Goal: Task Accomplishment & Management: Manage account settings

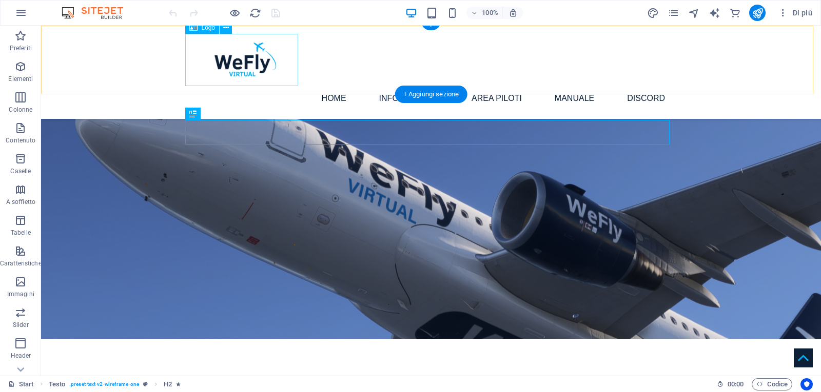
scroll to position [192, 0]
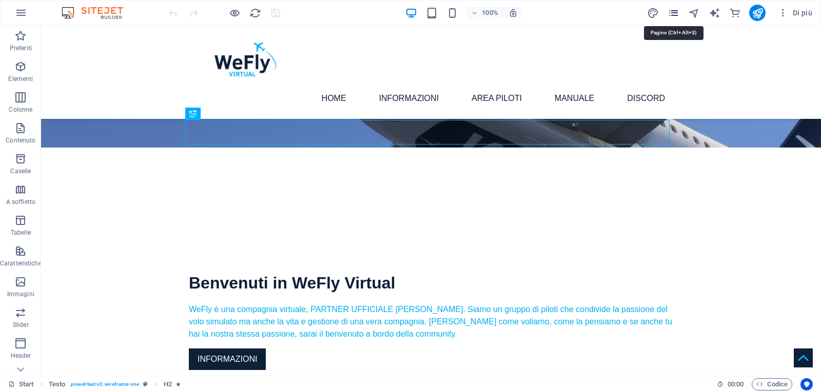
click at [668, 12] on icon "pages" at bounding box center [673, 13] width 12 height 12
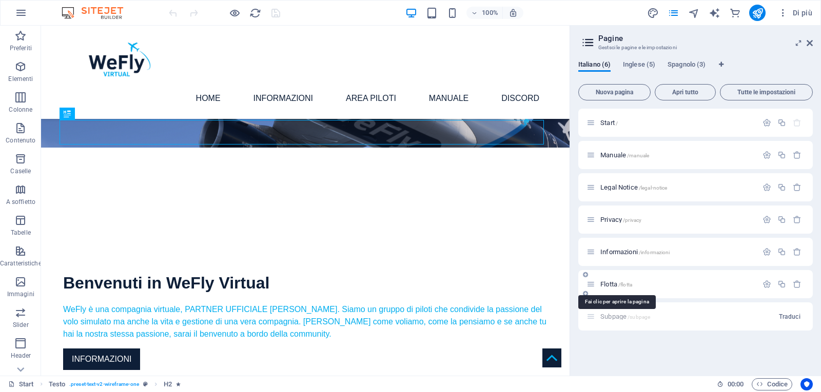
click at [609, 284] on span "Flotta /flotta" at bounding box center [616, 285] width 32 height 8
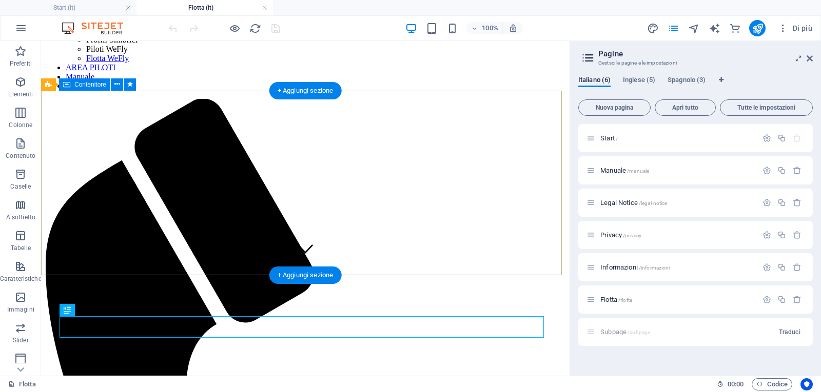
scroll to position [256, 0]
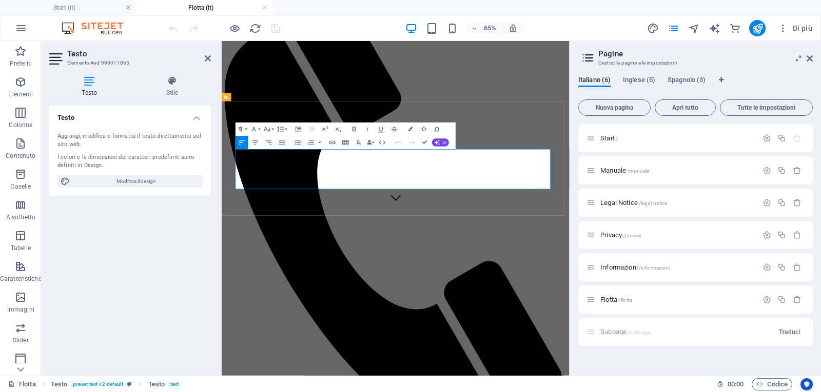
scroll to position [203, 0]
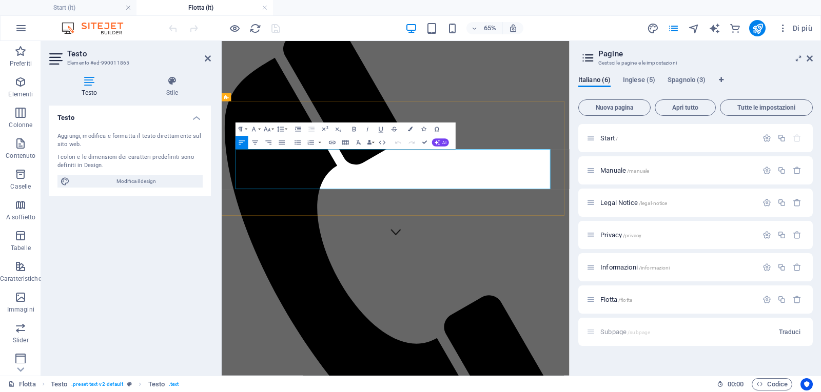
click at [810, 62] on icon at bounding box center [809, 58] width 6 height 8
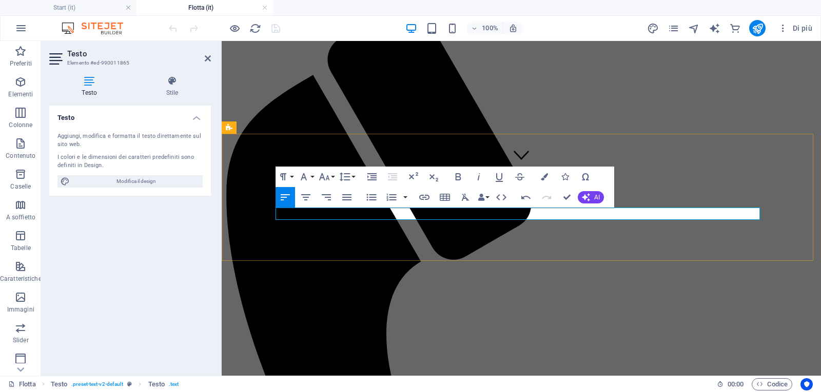
click at [547, 177] on icon "button" at bounding box center [544, 176] width 7 height 7
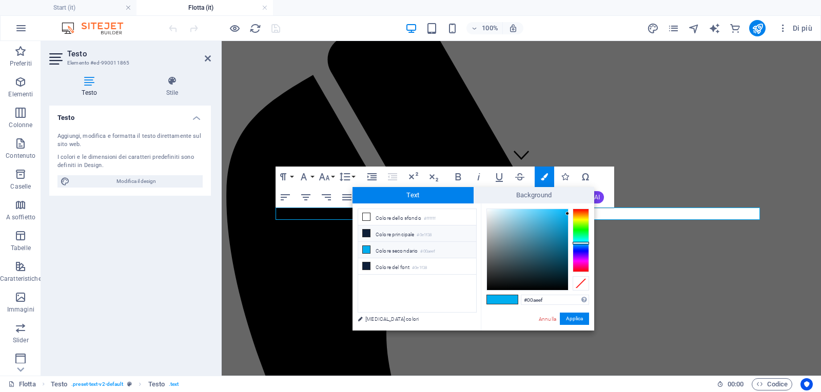
click at [407, 236] on li "Colore principale #0e1f38" at bounding box center [417, 234] width 118 height 16
type input "#0e1f38"
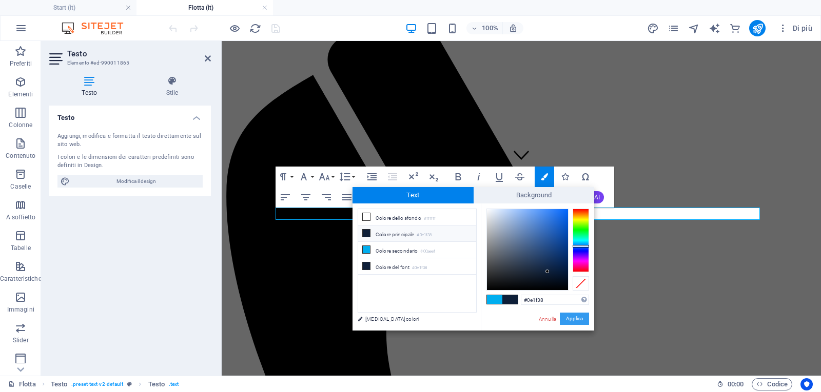
click at [573, 318] on button "Applica" at bounding box center [574, 319] width 29 height 12
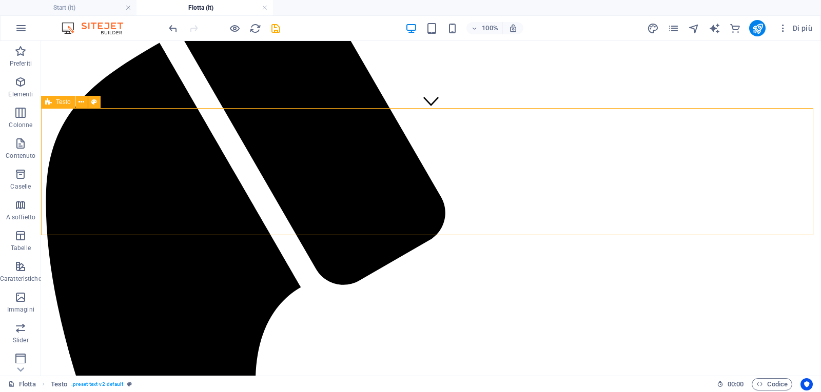
scroll to position [334, 0]
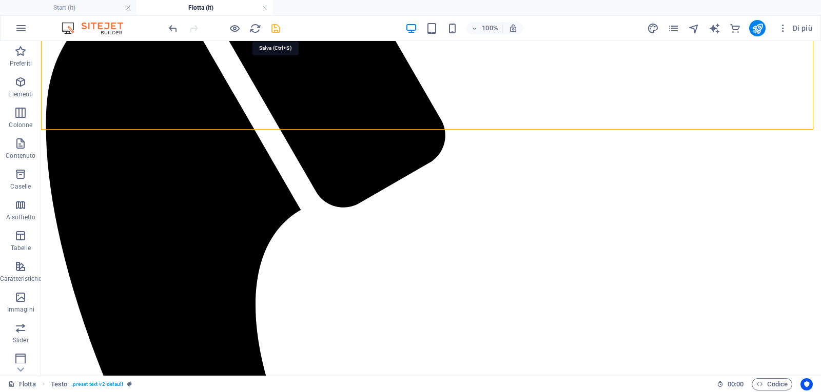
click at [275, 28] on icon "save" at bounding box center [276, 29] width 12 height 12
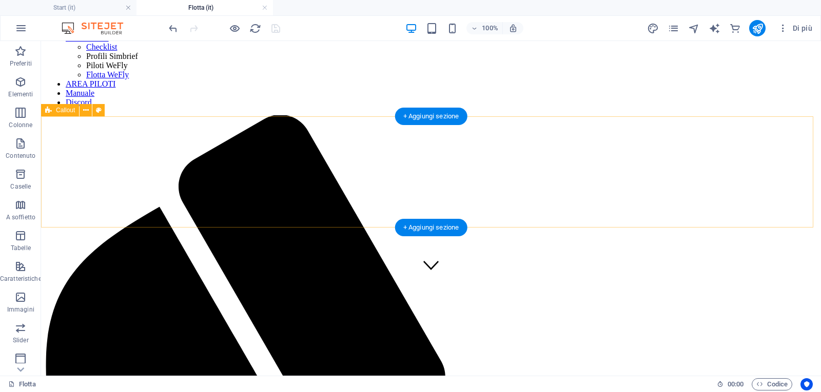
scroll to position [78, 0]
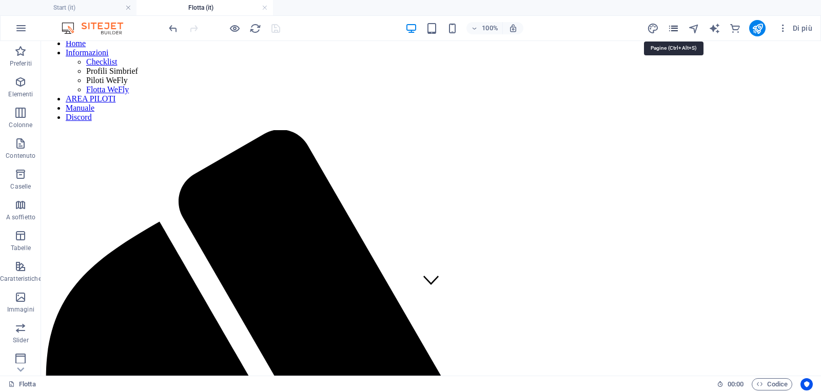
click at [674, 31] on icon "pages" at bounding box center [673, 29] width 12 height 12
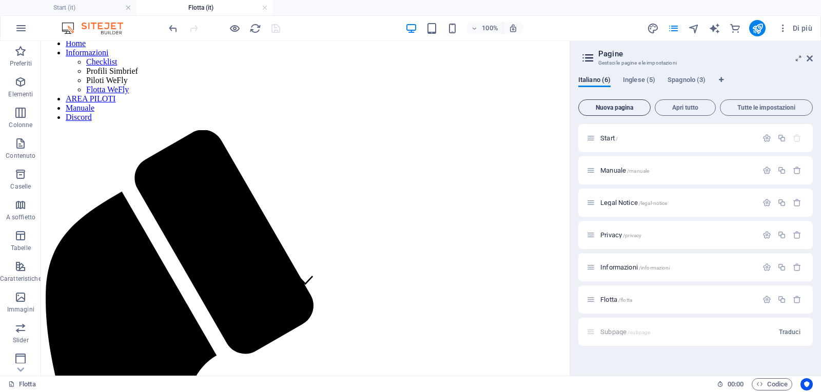
click at [614, 108] on span "Nuova pagina" at bounding box center [614, 108] width 63 height 6
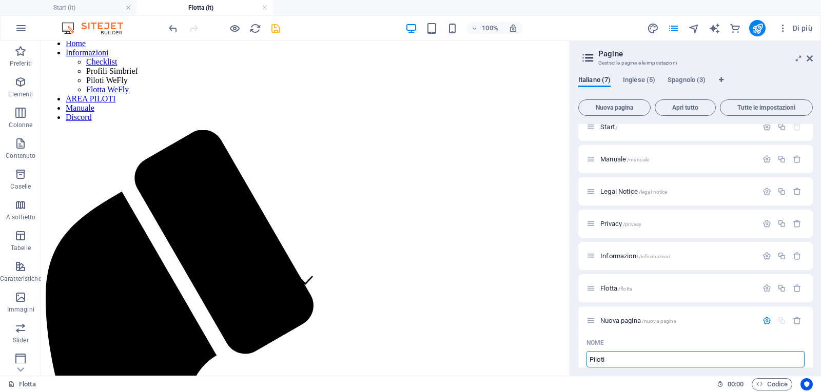
type input "Piloti"
type input "/piloti"
click at [589, 288] on icon at bounding box center [590, 288] width 9 height 9
type input "Piloti"
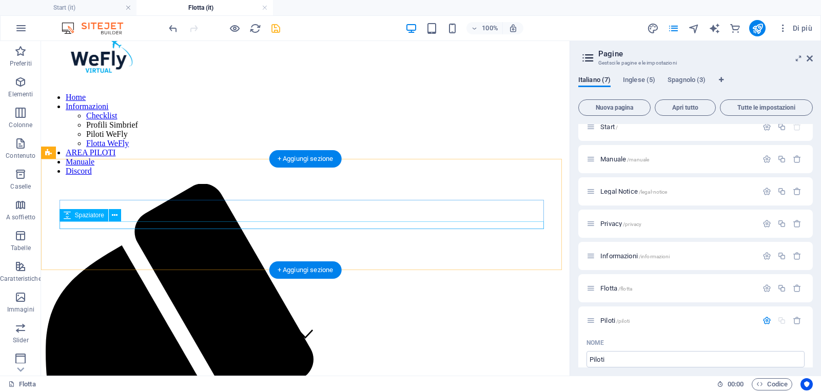
scroll to position [0, 0]
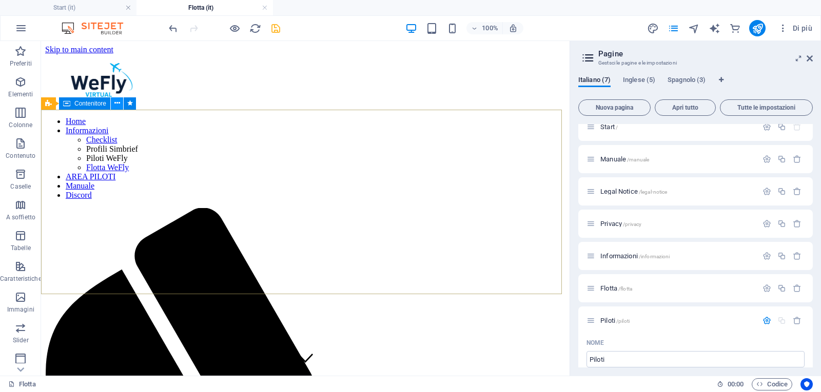
click at [117, 106] on icon at bounding box center [117, 103] width 6 height 11
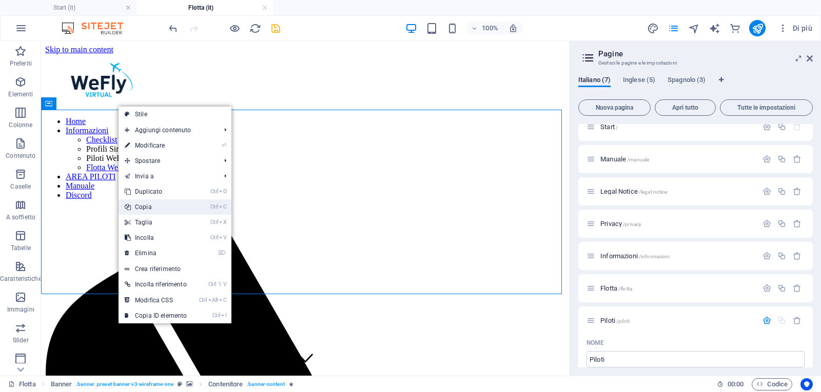
click at [148, 207] on link "Ctrl C Copia" at bounding box center [155, 207] width 74 height 15
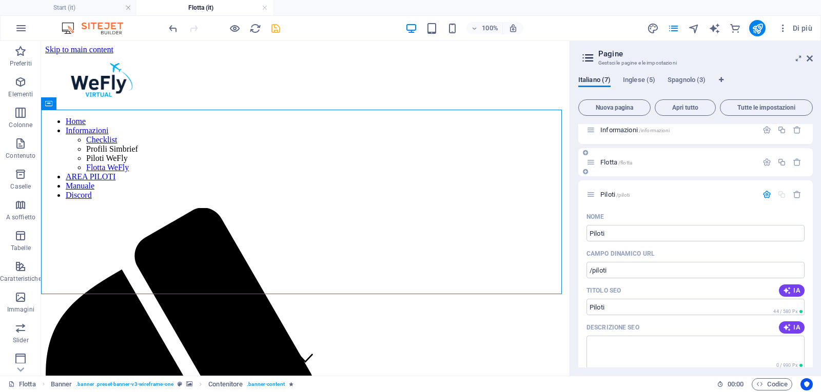
scroll to position [63, 0]
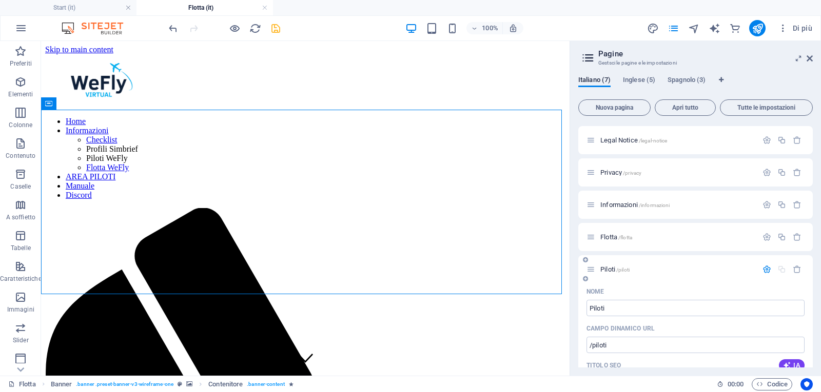
click at [663, 267] on p "Piloti /piloti" at bounding box center [677, 269] width 154 height 7
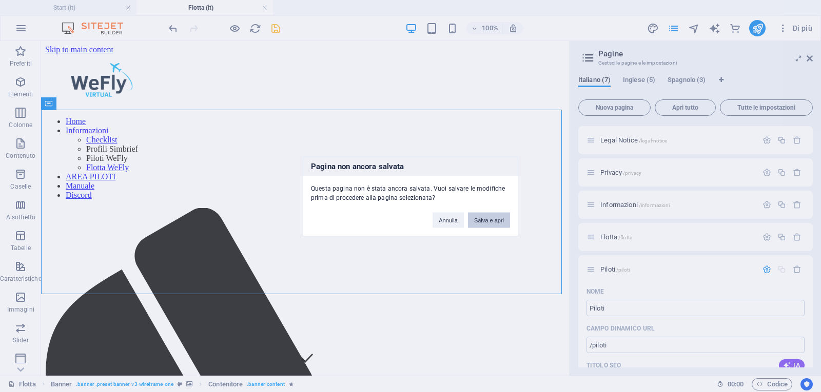
click at [494, 222] on button "Salva e apri" at bounding box center [489, 219] width 42 height 15
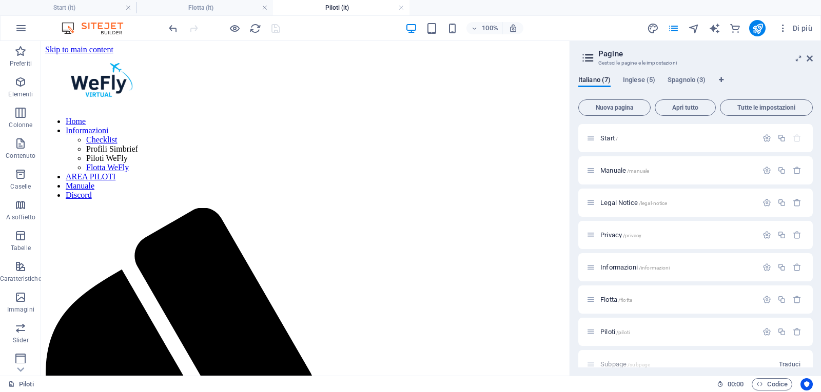
scroll to position [0, 0]
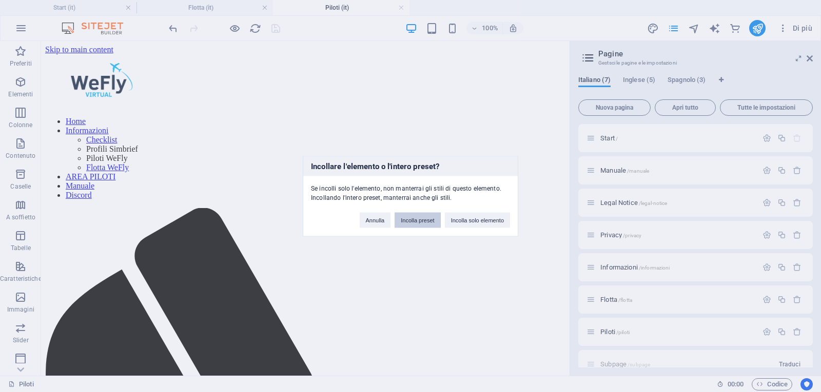
click at [415, 216] on button "Incolla preset" at bounding box center [417, 219] width 46 height 15
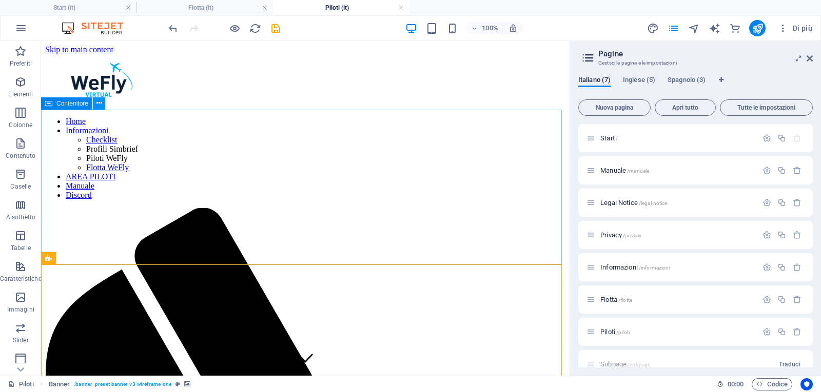
click at [97, 107] on icon at bounding box center [99, 103] width 6 height 11
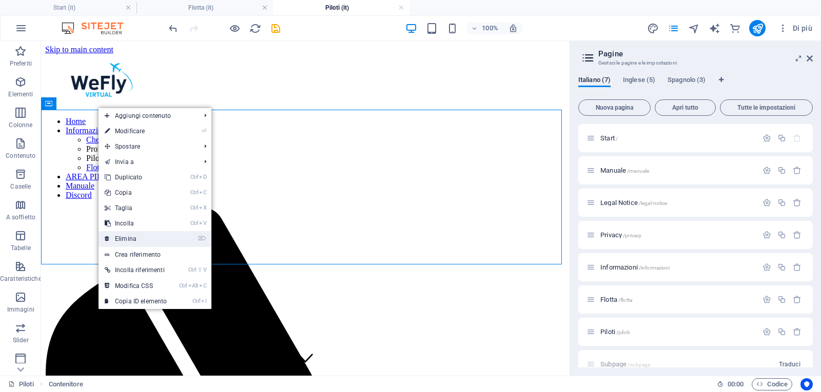
click at [126, 243] on link "⌦ Elimina" at bounding box center [135, 238] width 74 height 15
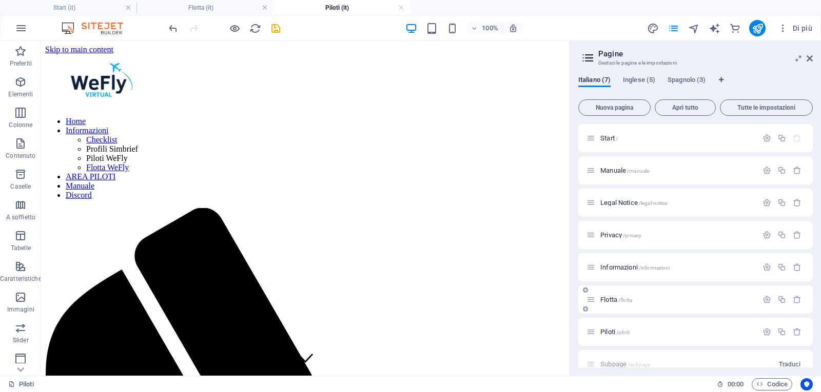
click at [612, 300] on span "Flotta /flotta" at bounding box center [616, 300] width 32 height 8
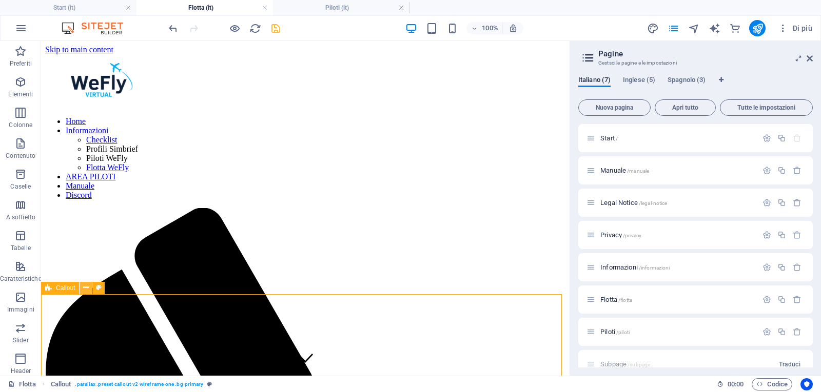
click at [86, 293] on icon at bounding box center [86, 288] width 6 height 11
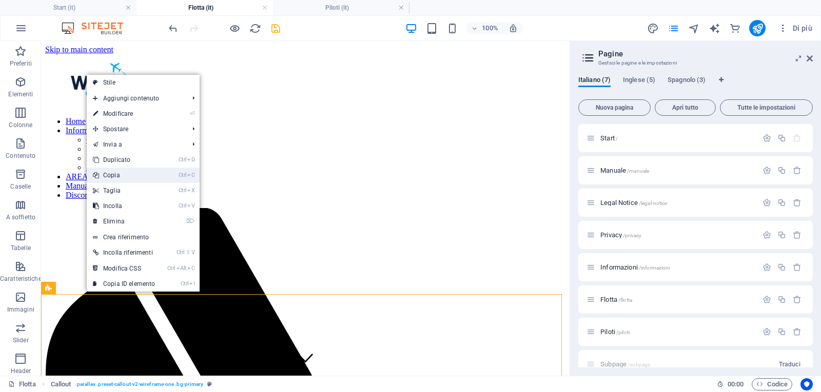
click at [122, 177] on link "Ctrl C Copia" at bounding box center [124, 175] width 74 height 15
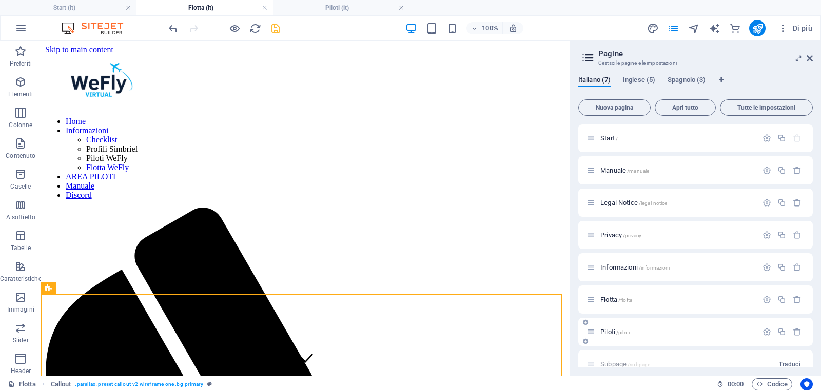
click at [609, 331] on span "Piloti /piloti" at bounding box center [614, 332] width 29 height 8
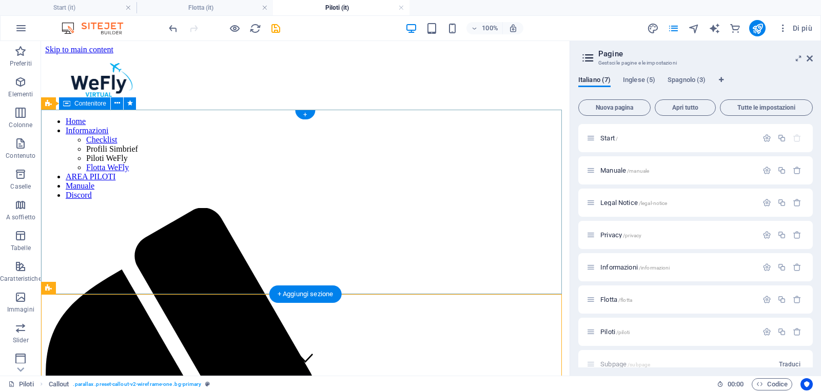
scroll to position [51, 0]
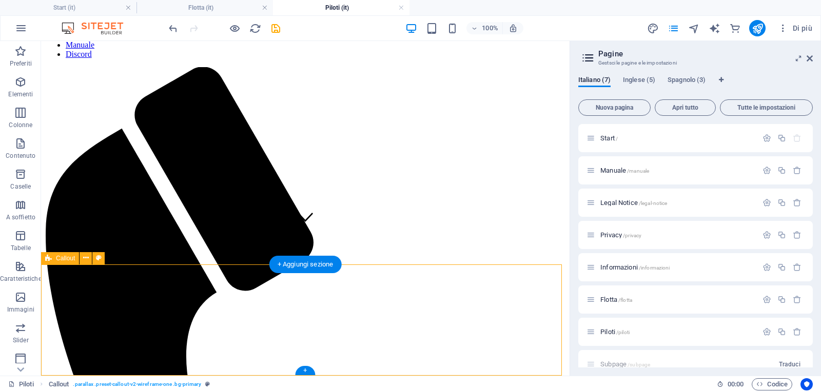
scroll to position [30, 0]
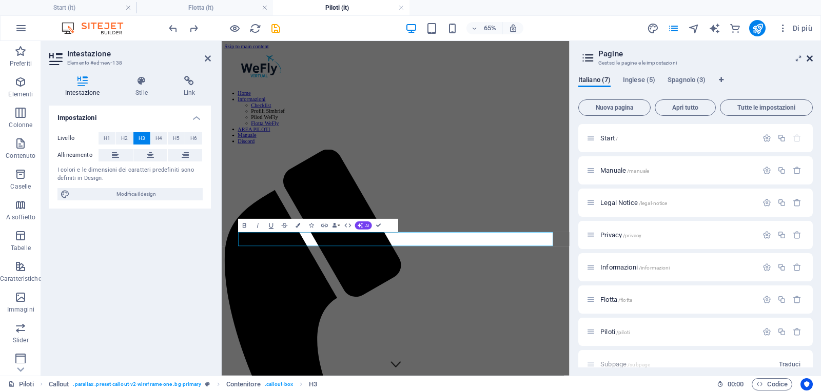
click at [811, 59] on icon at bounding box center [809, 58] width 6 height 8
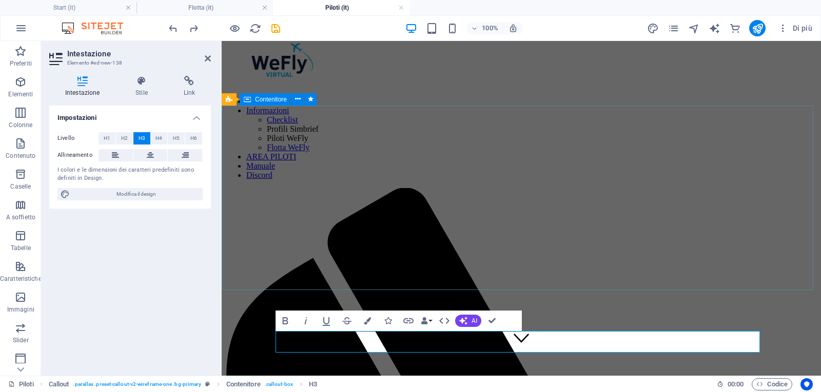
scroll to position [30, 0]
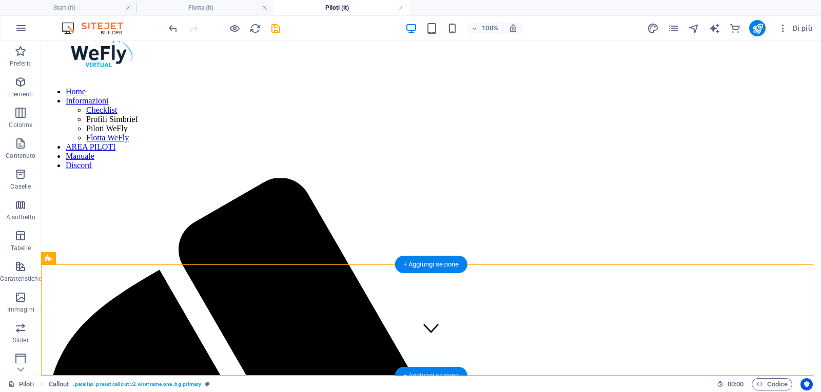
click at [441, 371] on div "+ Aggiungi sezione" at bounding box center [431, 375] width 72 height 17
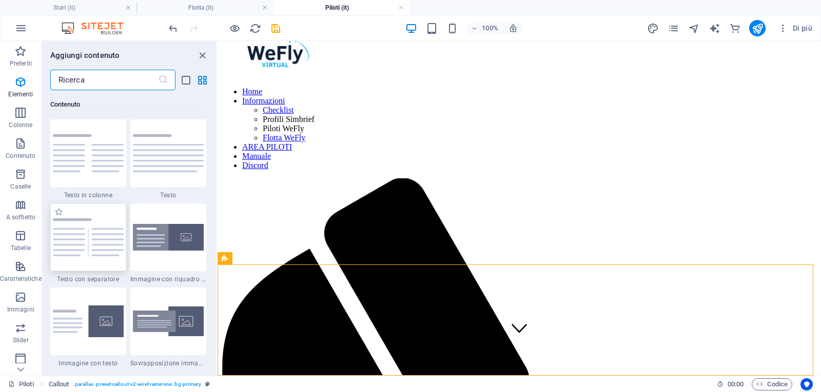
scroll to position [1879, 0]
click at [166, 150] on img at bounding box center [168, 153] width 71 height 38
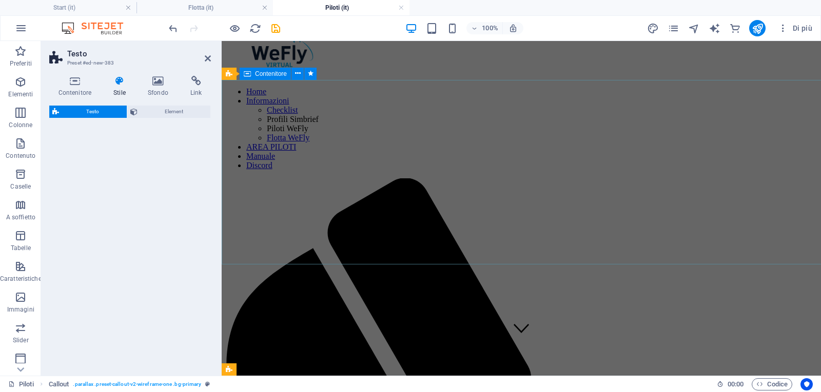
select select "preset-text-v2-default"
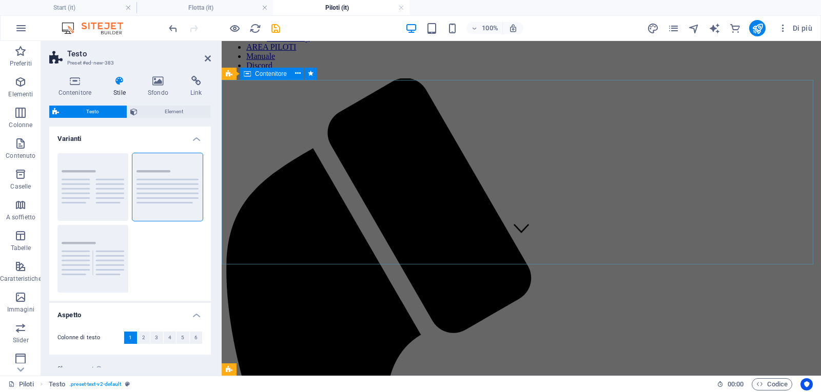
scroll to position [206, 0]
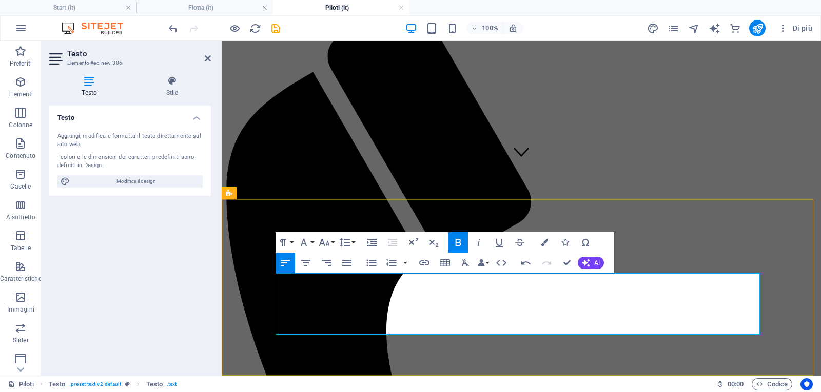
click at [545, 237] on button "Colors" at bounding box center [543, 242] width 19 height 21
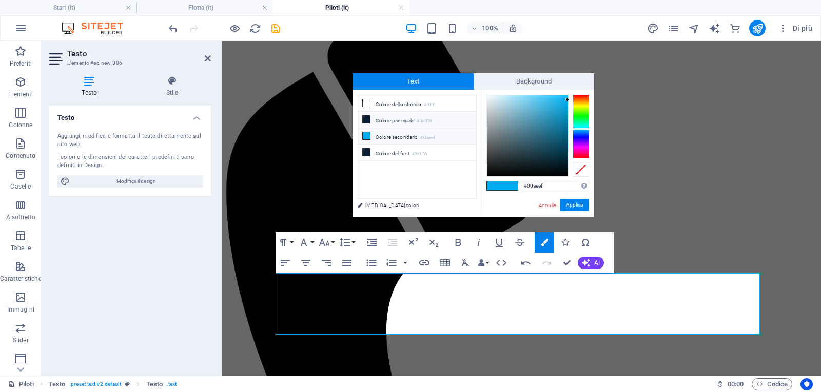
click at [428, 120] on small "#0e1f38" at bounding box center [423, 121] width 15 height 7
type input "#0e1f38"
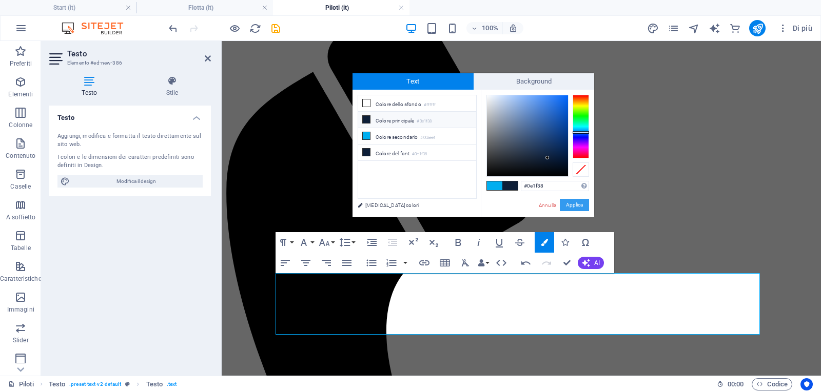
click at [574, 205] on button "Applica" at bounding box center [574, 205] width 29 height 12
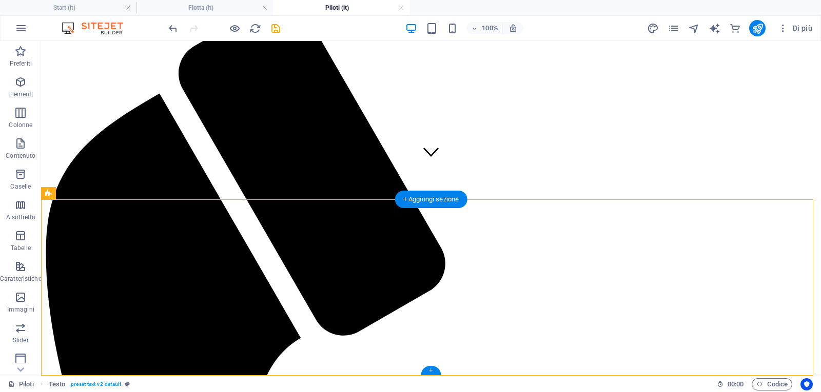
click at [431, 370] on div "+" at bounding box center [431, 370] width 20 height 9
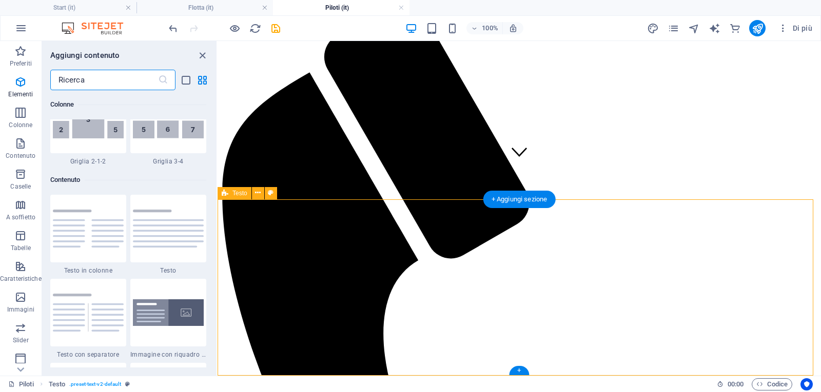
scroll to position [1879, 0]
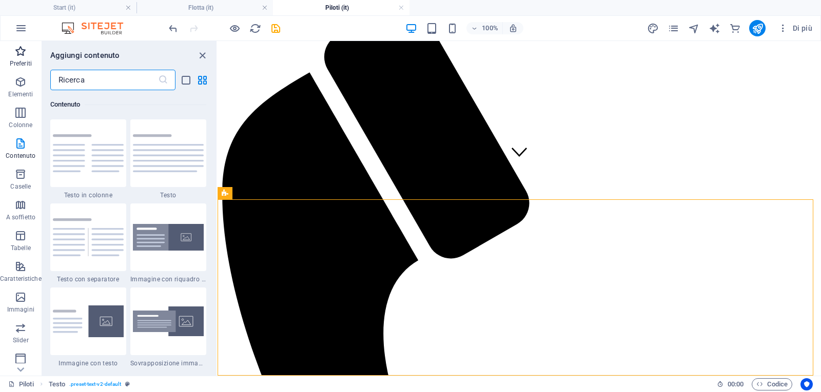
click at [20, 58] on span "Preferiti" at bounding box center [21, 57] width 42 height 25
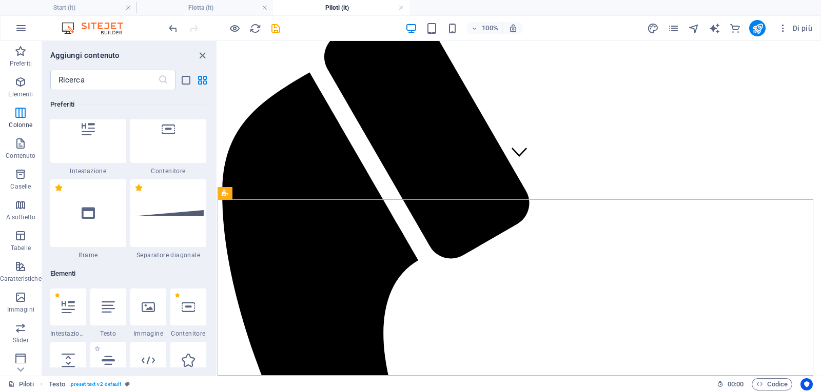
scroll to position [0, 0]
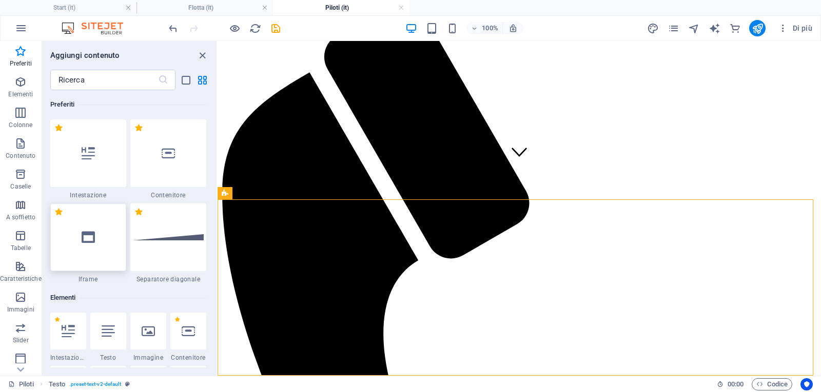
click at [90, 248] on div at bounding box center [88, 238] width 76 height 68
select select "%"
select select "px"
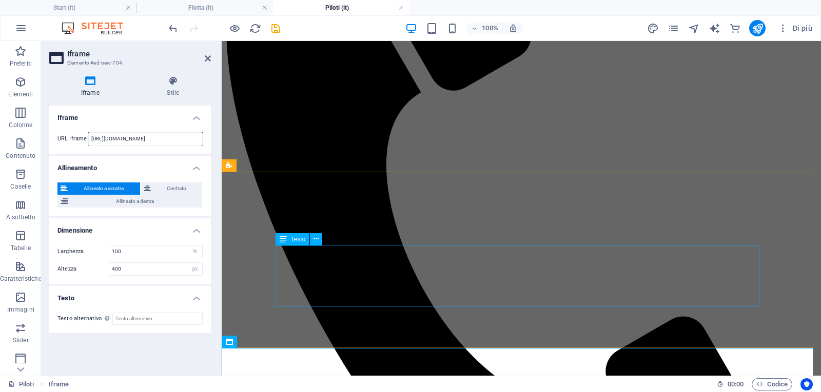
scroll to position [411, 0]
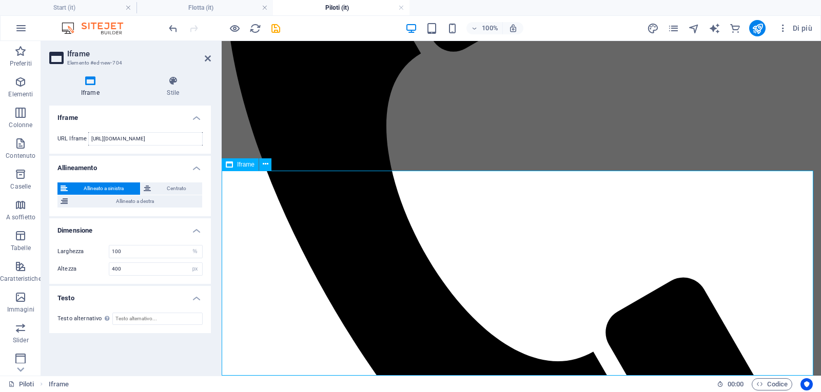
click at [135, 134] on input "https://template-wireframe.de.rs/" at bounding box center [145, 138] width 114 height 13
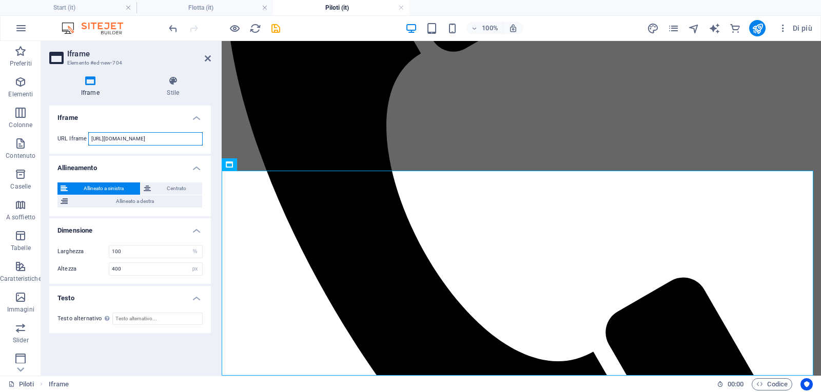
click at [135, 134] on input "https://template-wireframe.de.rs/" at bounding box center [145, 138] width 114 height 13
click at [672, 28] on icon "pages" at bounding box center [673, 29] width 12 height 12
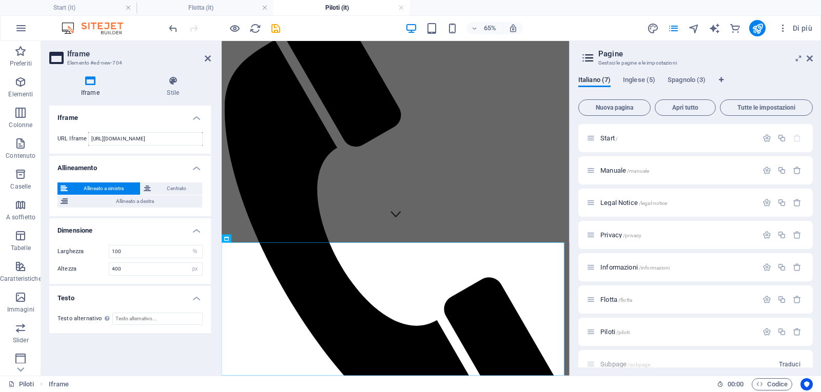
scroll to position [15, 0]
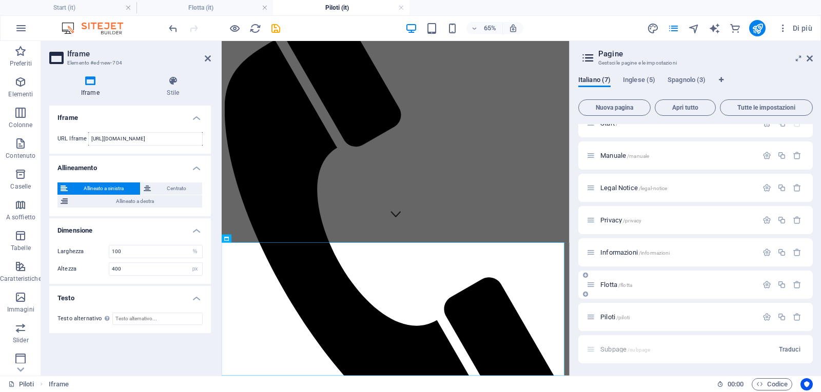
click at [610, 286] on span "Flotta /flotta" at bounding box center [616, 285] width 32 height 8
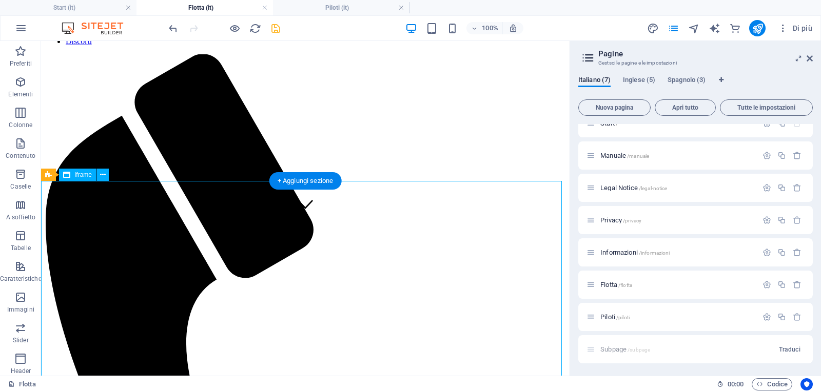
select select "%"
select select "px"
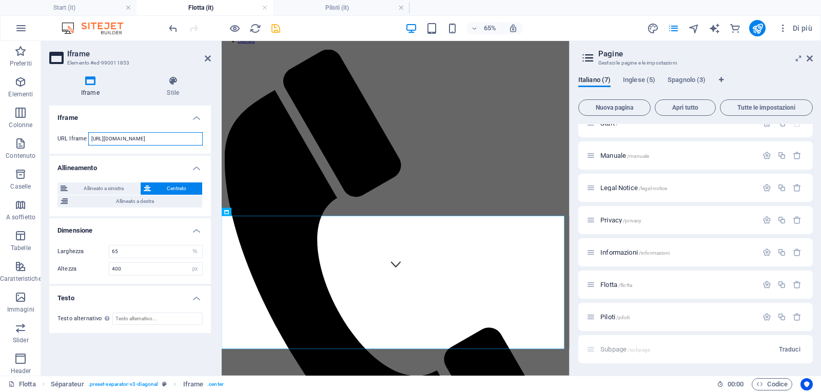
click at [147, 134] on input "https://remote.fsairlines.net/v1/fleet.php?rvi=56591&title=off&tblcol=0e1f38&te…" at bounding box center [145, 138] width 114 height 13
click at [615, 316] on span "Piloti /piloti" at bounding box center [614, 317] width 29 height 8
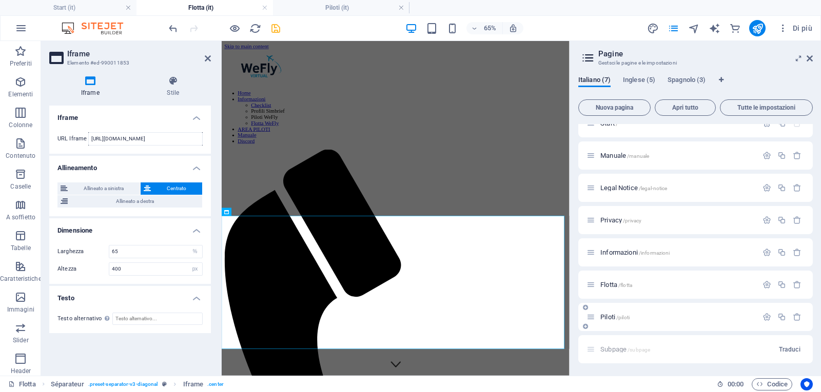
scroll to position [231, 0]
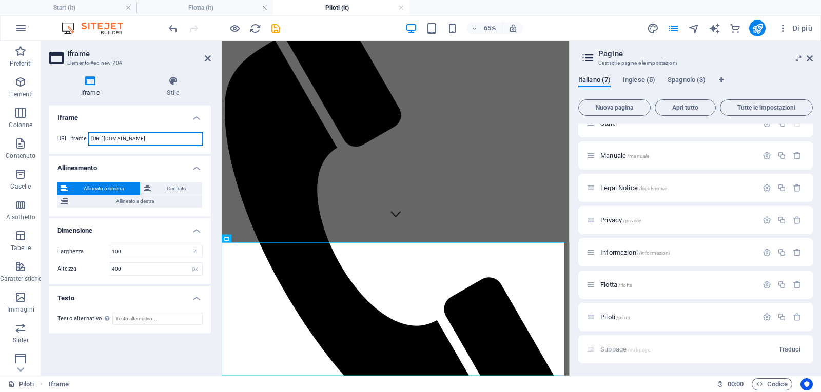
click at [135, 140] on input "https://template-wireframe.de.rs/" at bounding box center [145, 138] width 114 height 13
paste input "remote.fsairlines.net/v1/fleet.php?rvi=56591&title=off&tblcol=0e1f38&textcol=0e…"
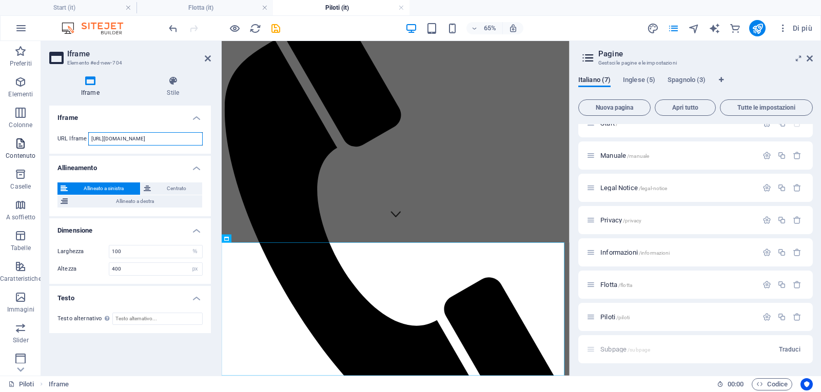
drag, startPoint x: 150, startPoint y: 139, endPoint x: 34, endPoint y: 137, distance: 115.9
click at [34, 137] on section "Preferiti Elementi Colonne Contenuto Caselle A soffietto Tabelle Caratteristich…" at bounding box center [284, 208] width 569 height 335
click at [174, 140] on input "https://remote.fsairlines.net/v1/fleet.php?rvi=56591&title=off&tblcol=0e1f38&te…" at bounding box center [145, 138] width 114 height 13
click at [177, 138] on input "https://remote.fsairlines.net/v1/fleet.php?rvi=56591&title=off&tblcol=0e1f38&te…" at bounding box center [145, 138] width 114 height 13
type input "https://remote.fsairlines.net/v1/roster.php?rvi=56591&title=off&tblcol=0e1f38&t…"
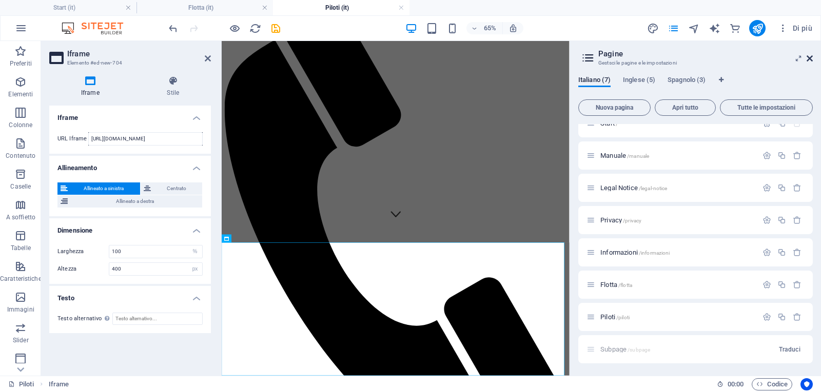
drag, startPoint x: 527, startPoint y: 35, endPoint x: 810, endPoint y: 58, distance: 284.6
click at [810, 58] on icon at bounding box center [809, 58] width 6 height 8
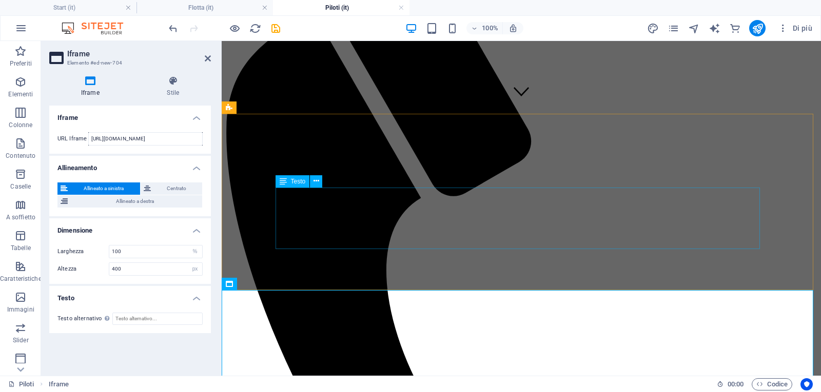
scroll to position [411, 0]
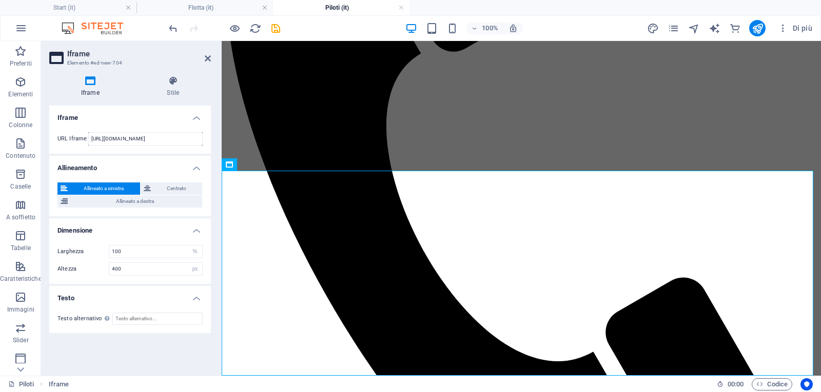
click at [542, 386] on div "Piloti Iframe" at bounding box center [358, 385] width 700 height 12
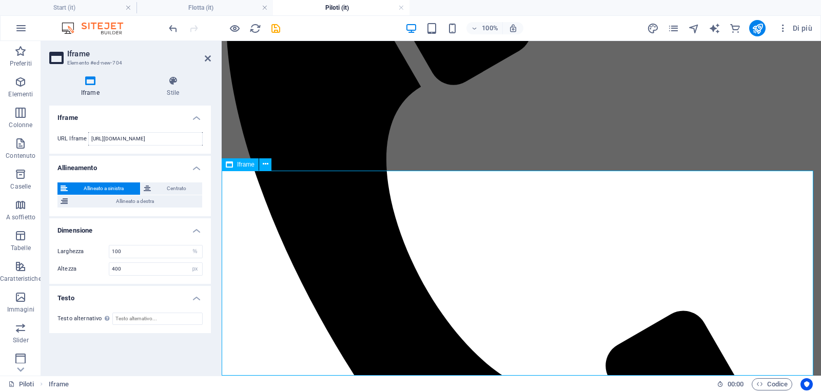
scroll to position [360, 0]
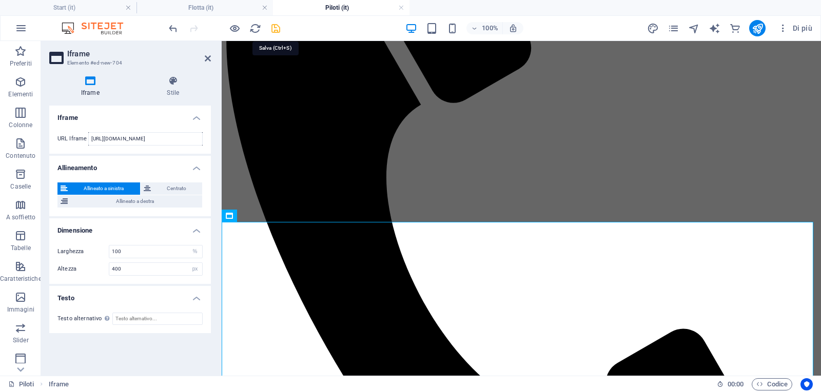
click at [276, 27] on icon "save" at bounding box center [276, 29] width 12 height 12
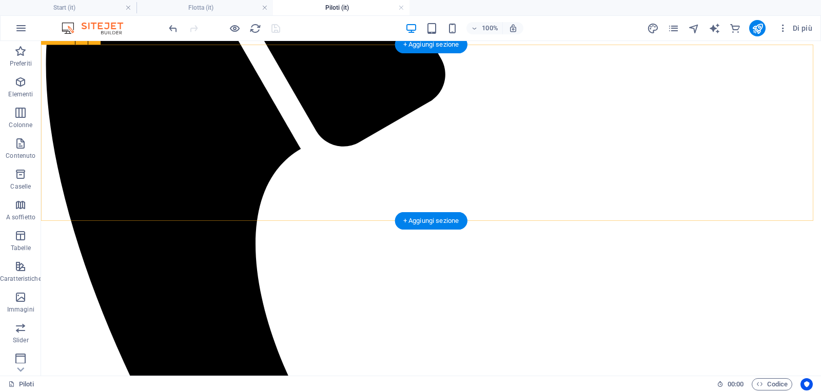
scroll to position [411, 0]
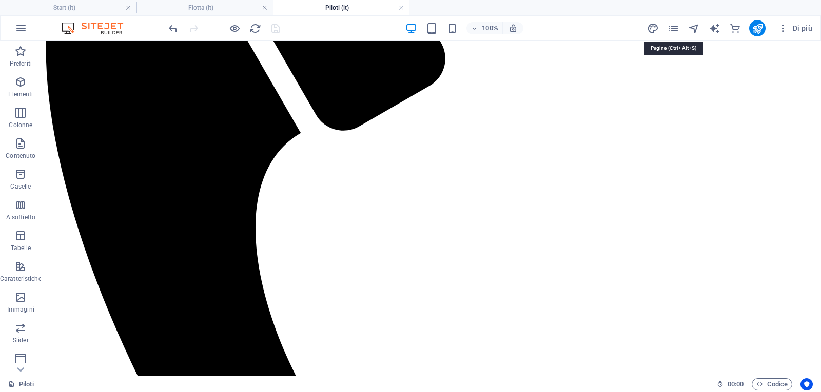
click at [673, 30] on icon "pages" at bounding box center [673, 29] width 12 height 12
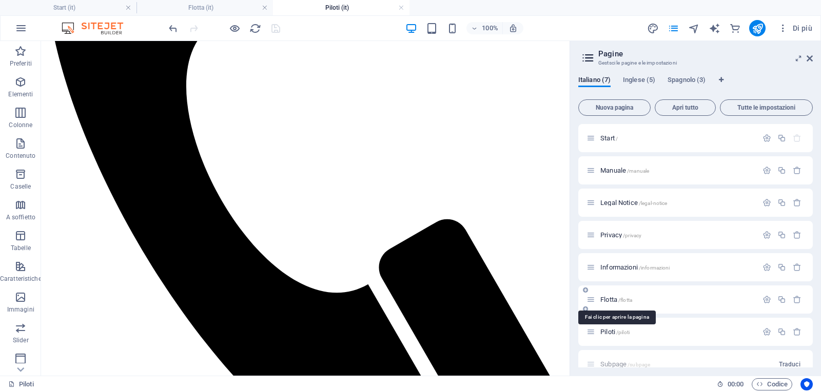
click at [608, 301] on span "Flotta /flotta" at bounding box center [616, 300] width 32 height 8
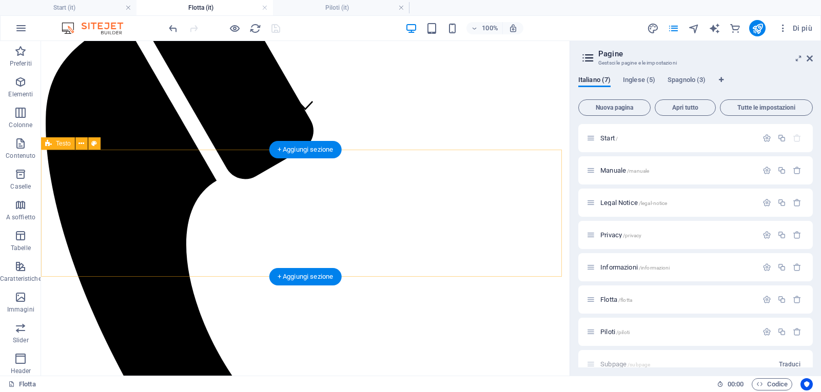
scroll to position [334, 0]
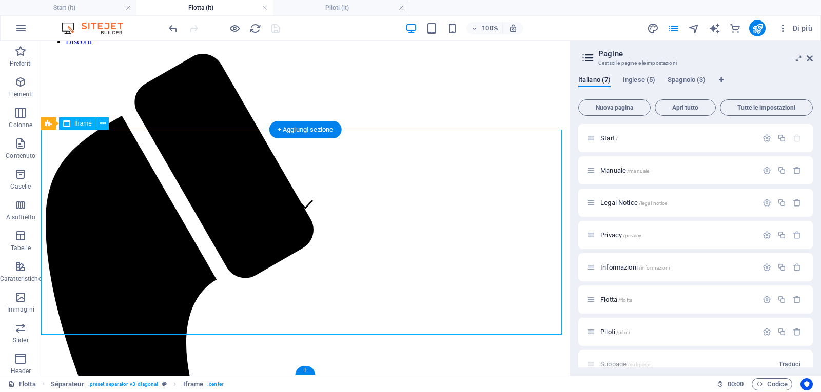
select select "%"
select select "px"
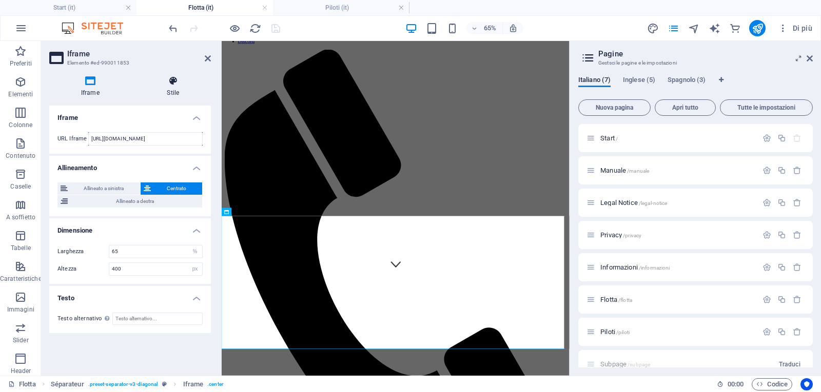
click at [170, 90] on h4 "Stile" at bounding box center [172, 87] width 75 height 22
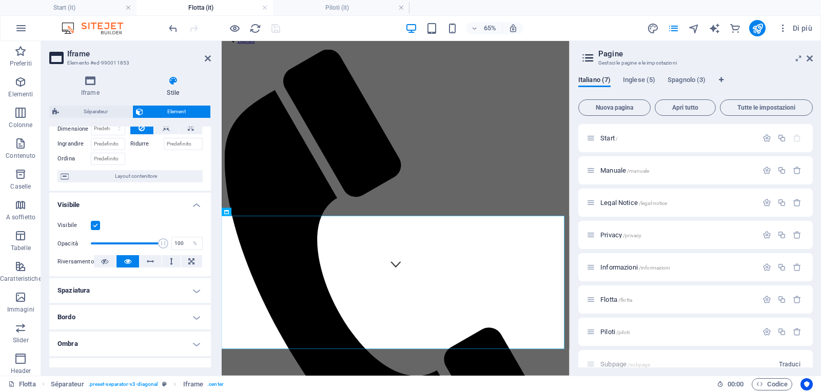
scroll to position [0, 0]
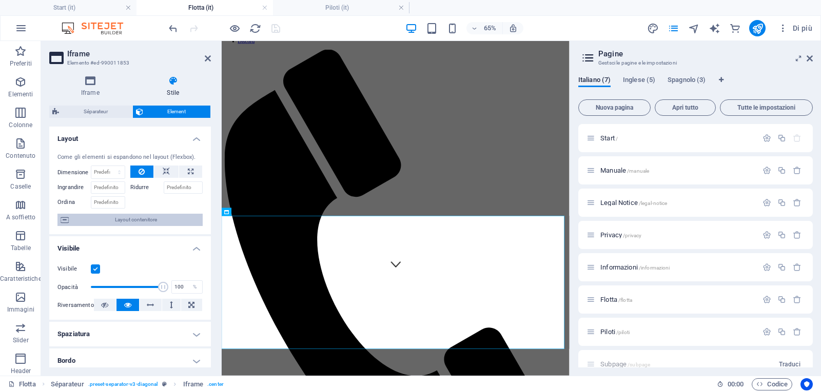
click at [68, 221] on icon at bounding box center [65, 220] width 8 height 12
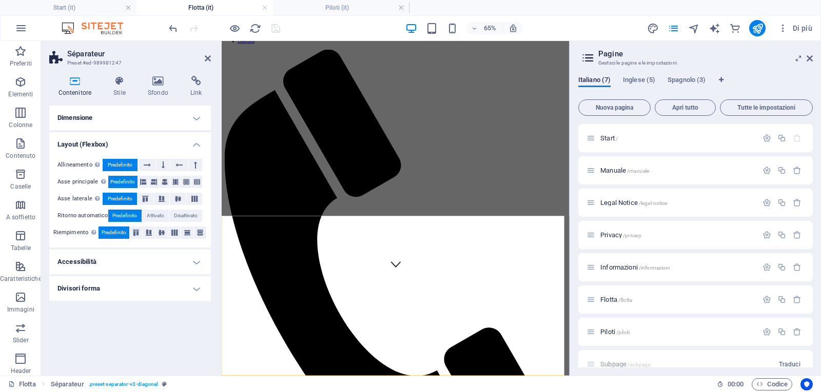
click at [96, 261] on h4 "Accessibilità" at bounding box center [130, 262] width 162 height 25
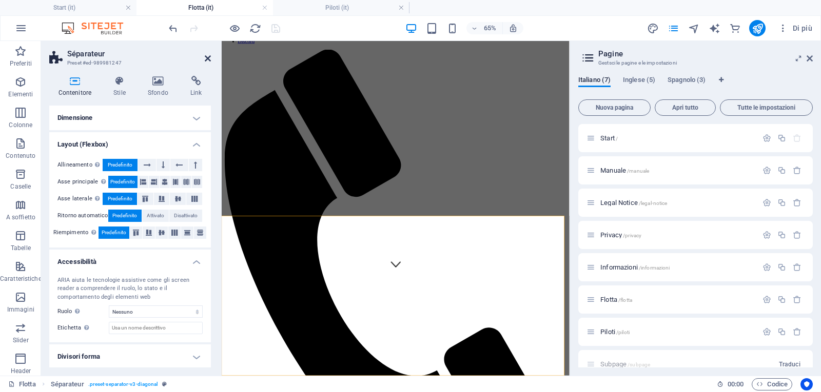
click at [208, 57] on icon at bounding box center [208, 58] width 6 height 8
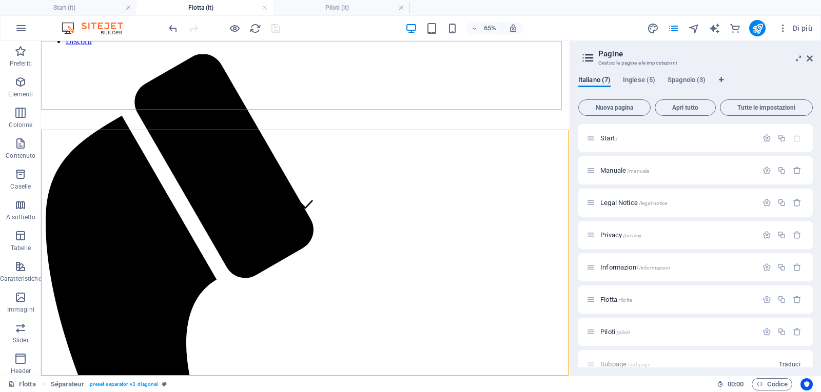
scroll to position [334, 0]
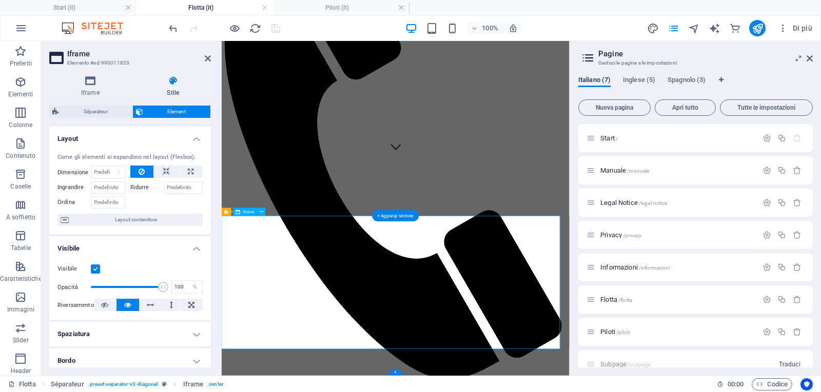
scroll to position [154, 0]
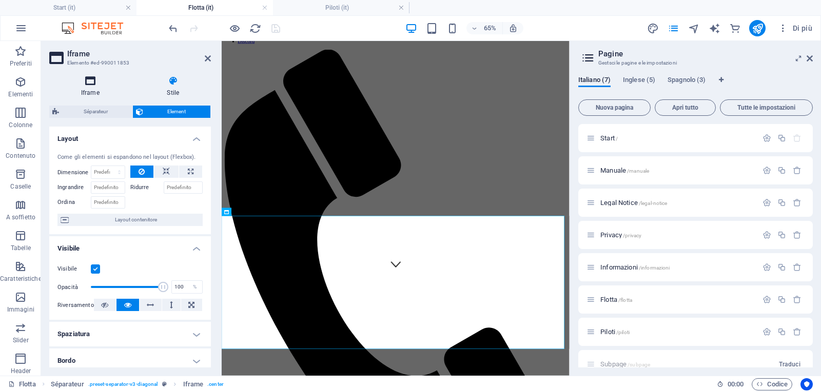
click at [90, 86] on h4 "Iframe" at bounding box center [92, 87] width 86 height 22
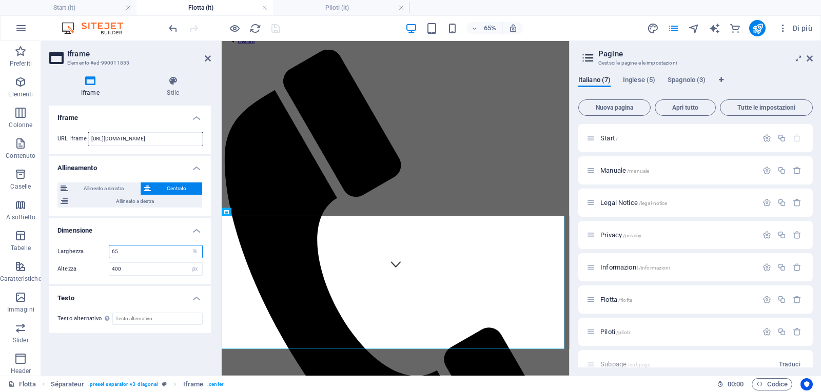
click at [118, 252] on input "65" at bounding box center [155, 252] width 93 height 12
type input "70"
click at [615, 332] on span "Piloti /piloti" at bounding box center [614, 332] width 29 height 8
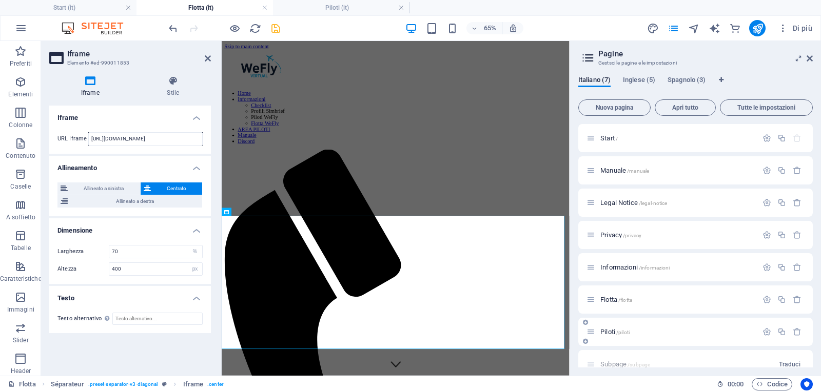
scroll to position [411, 0]
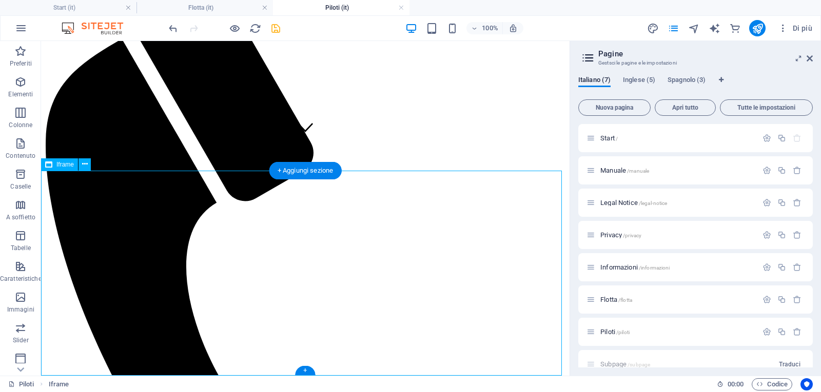
select select "%"
select select "px"
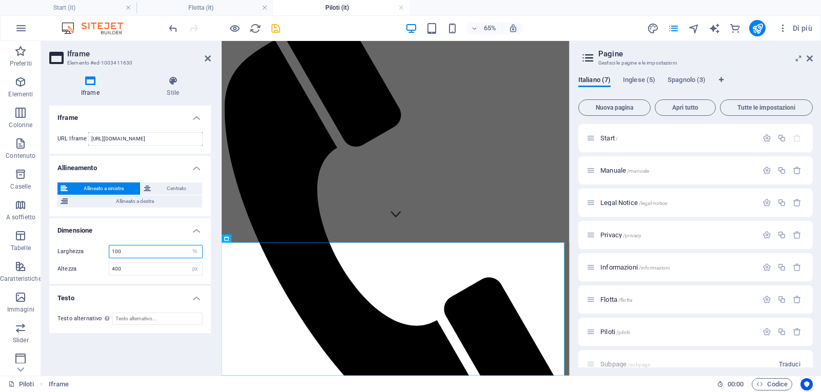
click at [135, 251] on input "100" at bounding box center [155, 252] width 93 height 12
type input "70"
click at [274, 28] on icon "save" at bounding box center [276, 29] width 12 height 12
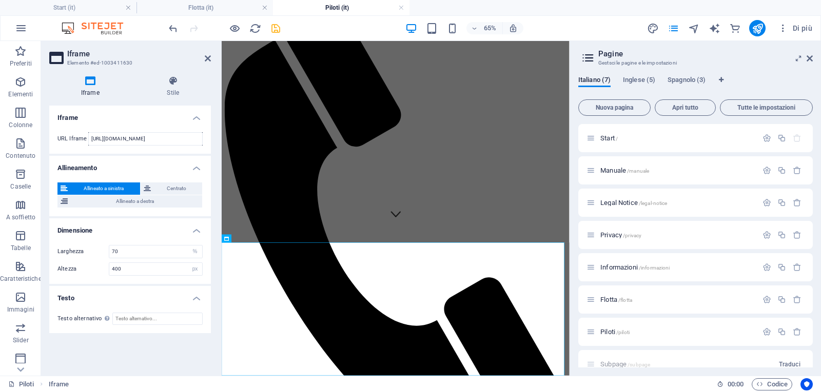
scroll to position [411, 0]
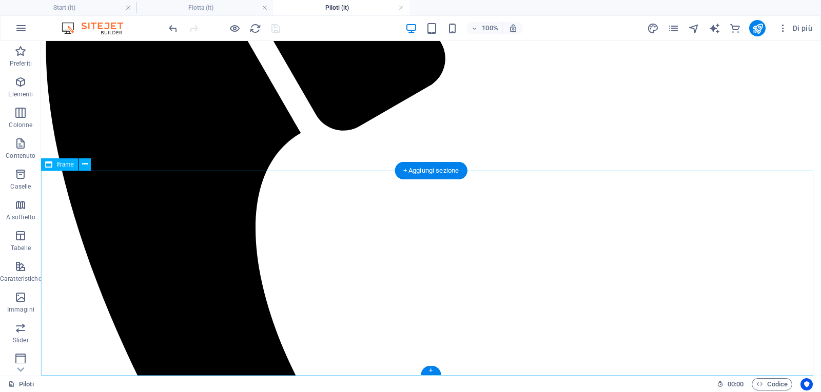
select select "%"
select select "px"
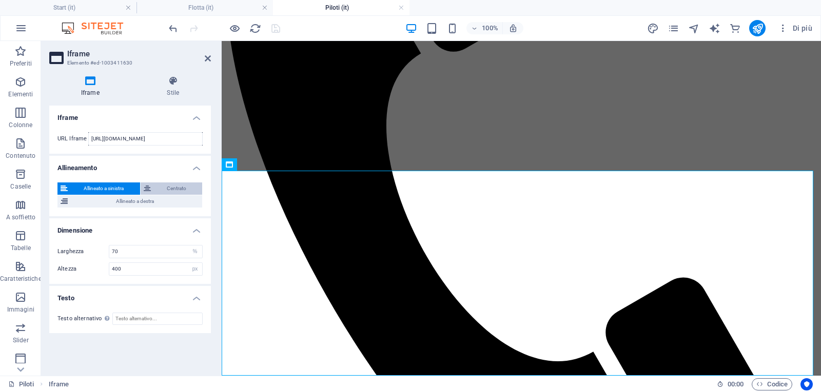
click at [187, 185] on span "Centrato" at bounding box center [177, 189] width 46 height 12
click at [275, 28] on icon "save" at bounding box center [276, 29] width 12 height 12
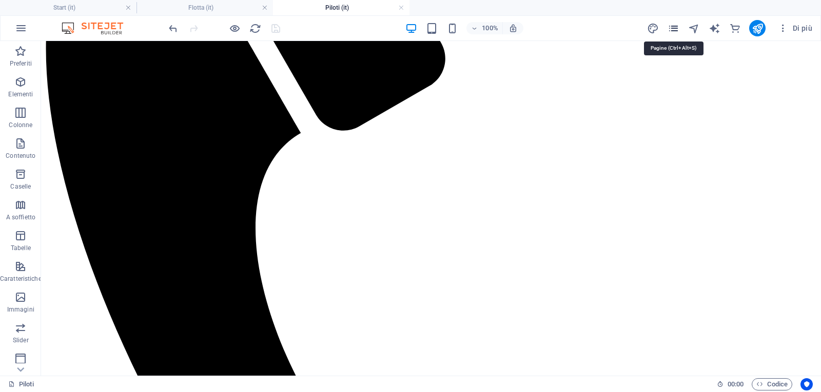
click at [677, 28] on icon "pages" at bounding box center [673, 29] width 12 height 12
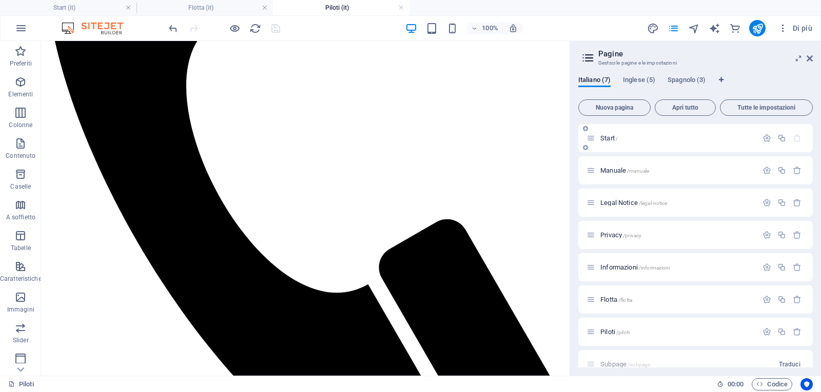
click at [628, 136] on p "Start /" at bounding box center [677, 138] width 154 height 7
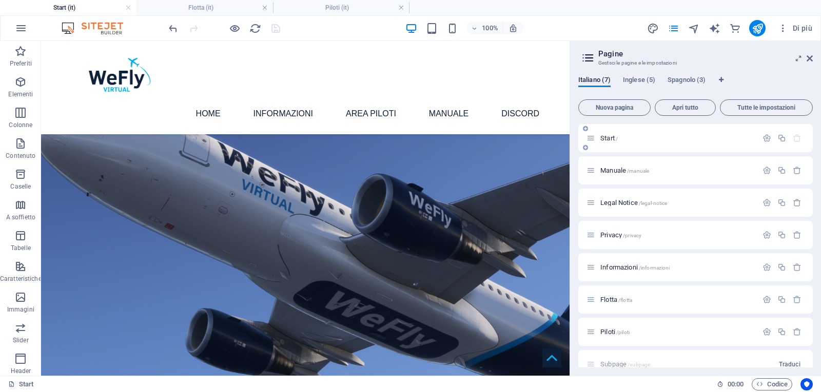
scroll to position [192, 0]
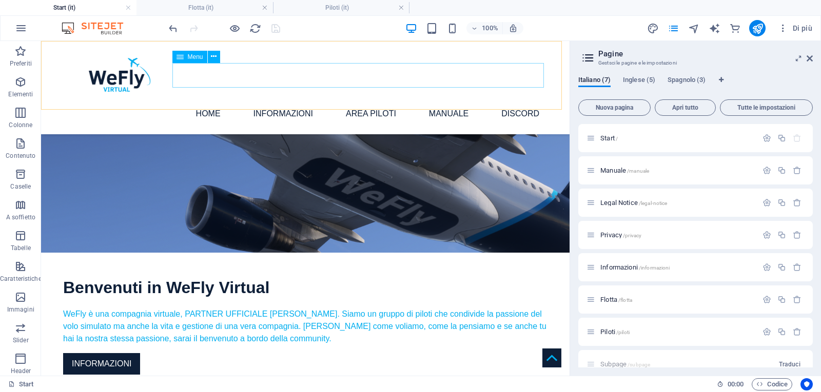
click at [175, 102] on nav "Home Informazioni Checklist Profili Simbrief Piloti WeFly Flotta WeFly AREA PIL…" at bounding box center [305, 114] width 484 height 25
select select
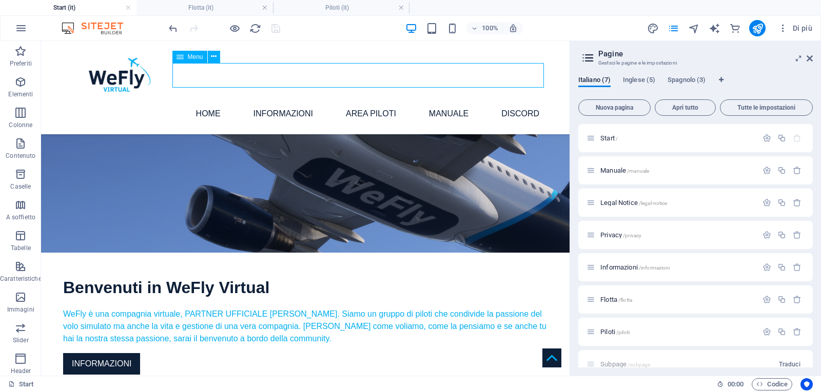
select select "5"
select select
select select "1"
select select
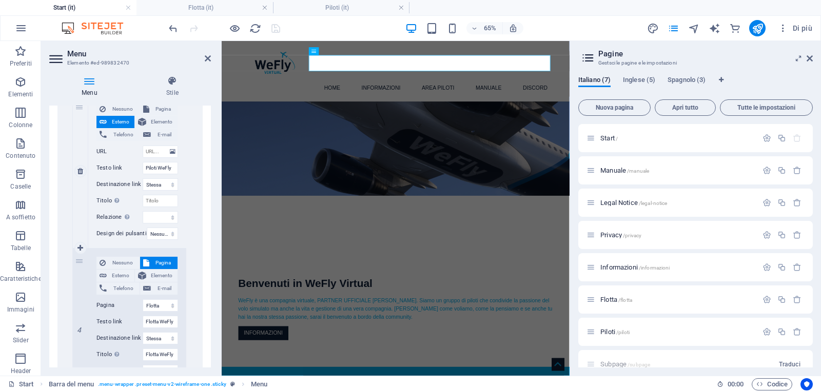
scroll to position [667, 0]
click at [165, 110] on span "Pagina" at bounding box center [163, 109] width 23 height 12
select select
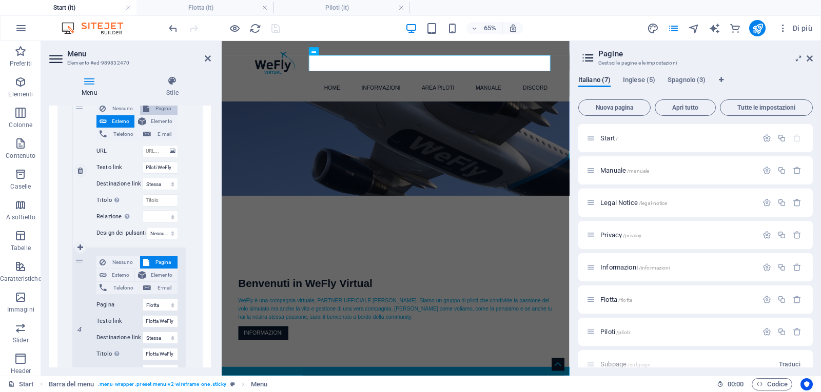
select select
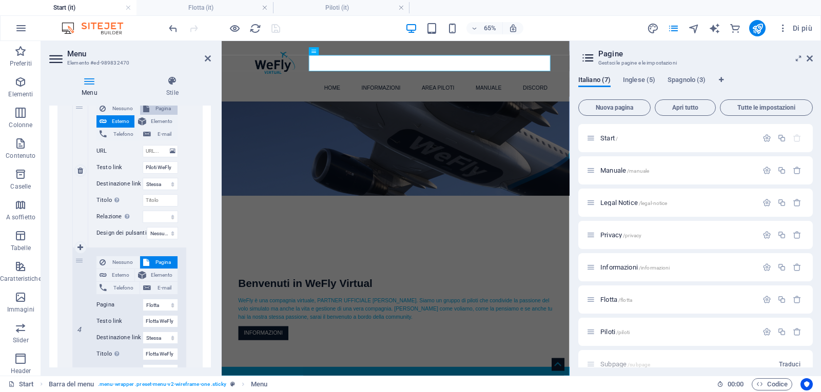
select select
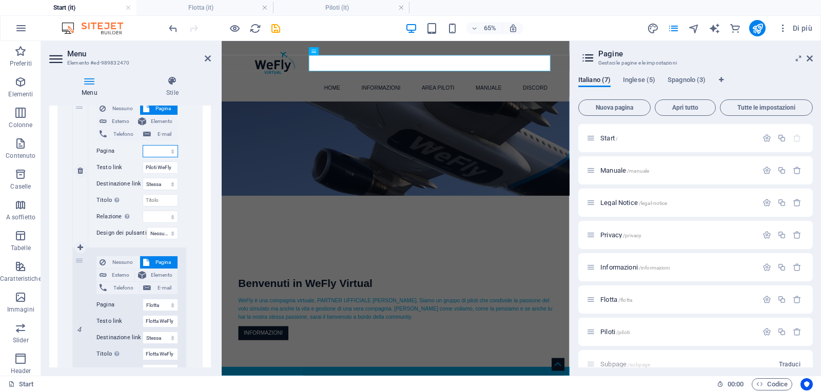
click at [170, 151] on select "Start Manuale Legal Notice Privacy Informazioni Flotta Piloti Start Subpage Leg…" at bounding box center [160, 151] width 35 height 12
select select "6"
click at [143, 145] on select "Start Manuale Legal Notice Privacy Informazioni Flotta Piloti Start Subpage Leg…" at bounding box center [160, 151] width 35 height 12
select select
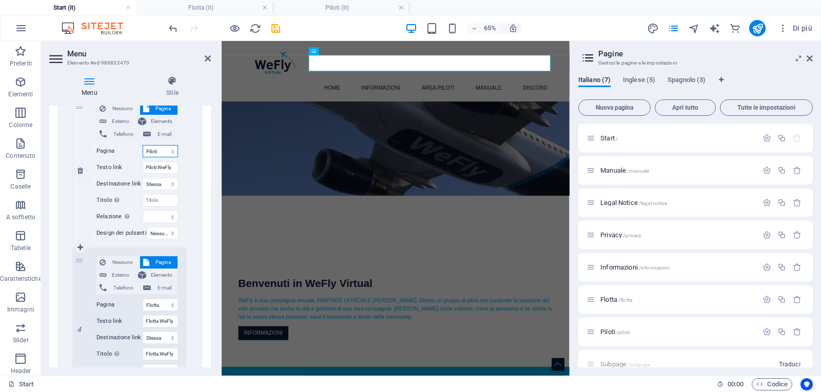
select select
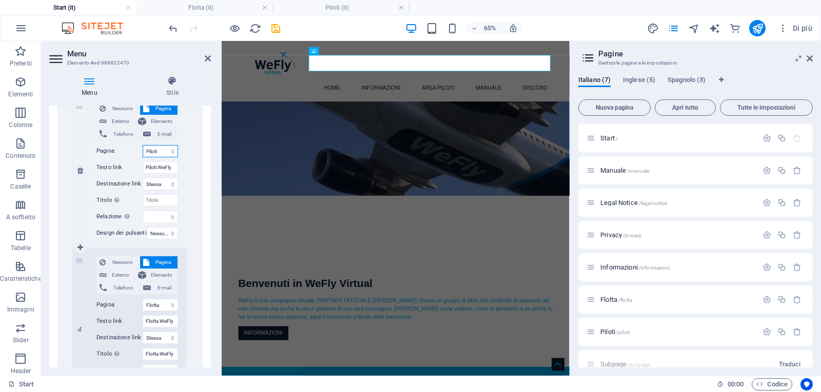
select select
click at [273, 28] on icon "save" at bounding box center [276, 29] width 12 height 12
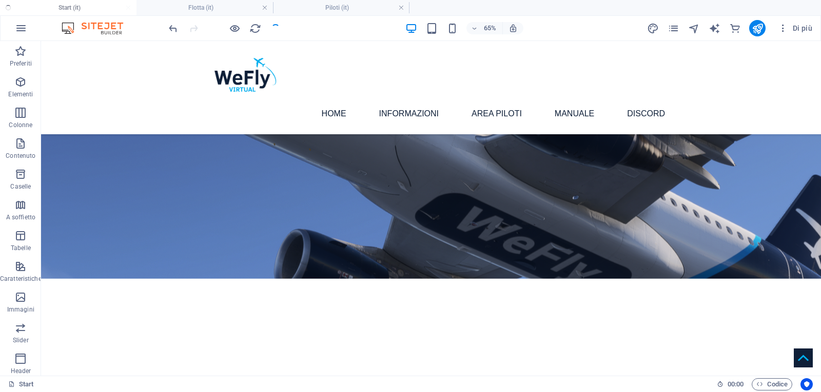
checkbox input "false"
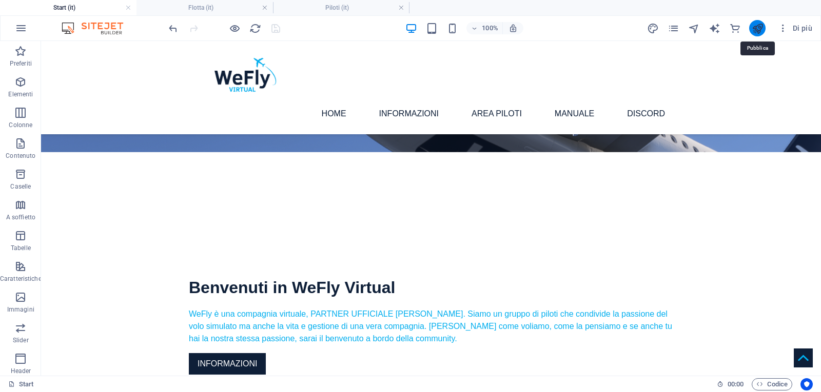
click at [757, 28] on icon "publish" at bounding box center [757, 29] width 12 height 12
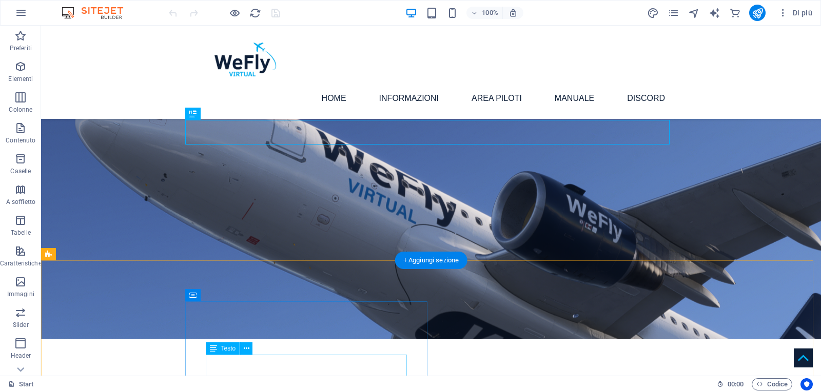
scroll to position [192, 0]
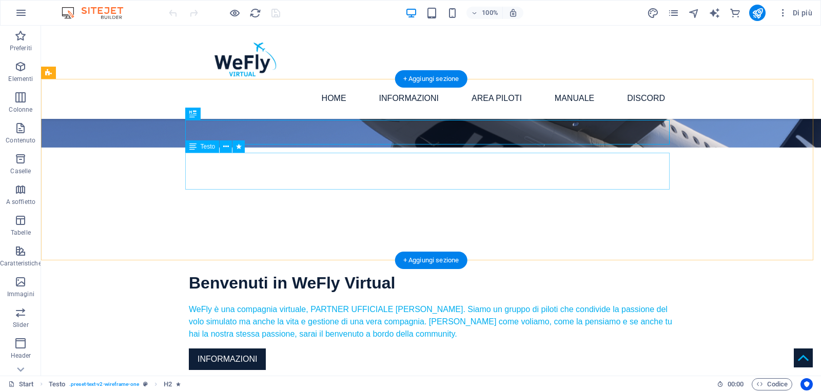
click at [435, 304] on div "WeFly è una compagnia virtuale, PARTNER UFFICIALE [PERSON_NAME]. Siamo un grupp…" at bounding box center [431, 322] width 484 height 37
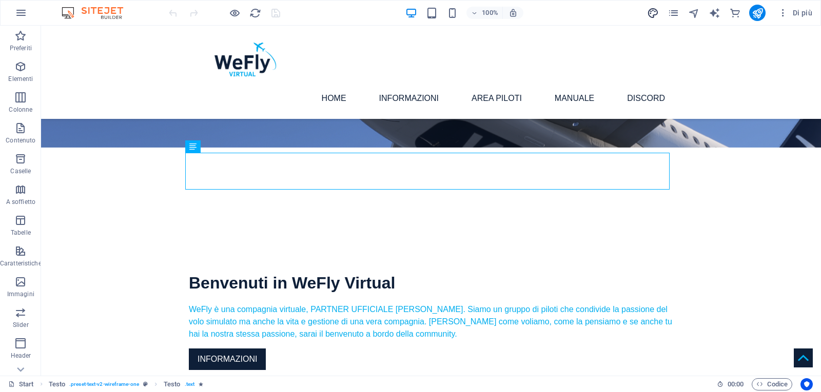
click at [655, 14] on icon "design" at bounding box center [653, 13] width 12 height 12
select select "px"
select select "400"
select select "px"
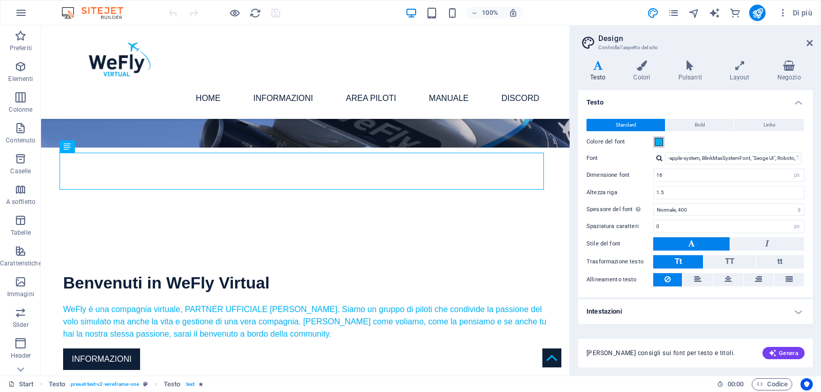
click at [658, 144] on span at bounding box center [658, 142] width 8 height 8
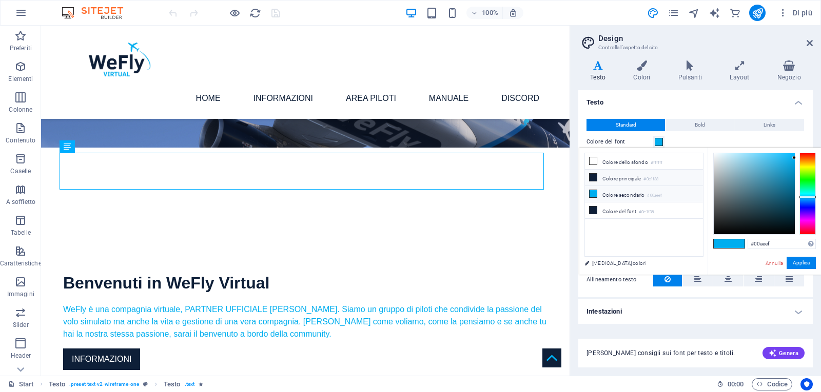
click at [651, 176] on small "#0e1f38" at bounding box center [650, 179] width 15 height 7
type input "#0e1f38"
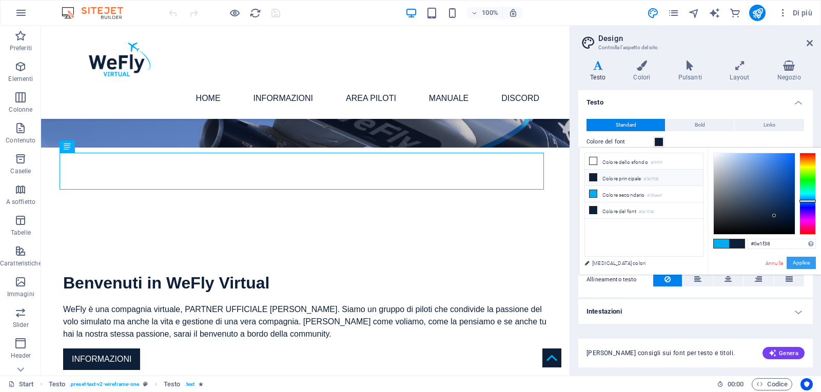
click at [803, 264] on button "Applica" at bounding box center [800, 263] width 29 height 12
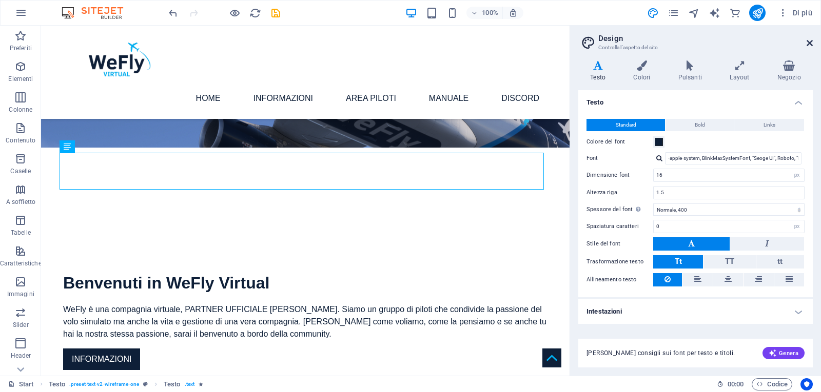
click at [811, 43] on icon at bounding box center [809, 43] width 6 height 8
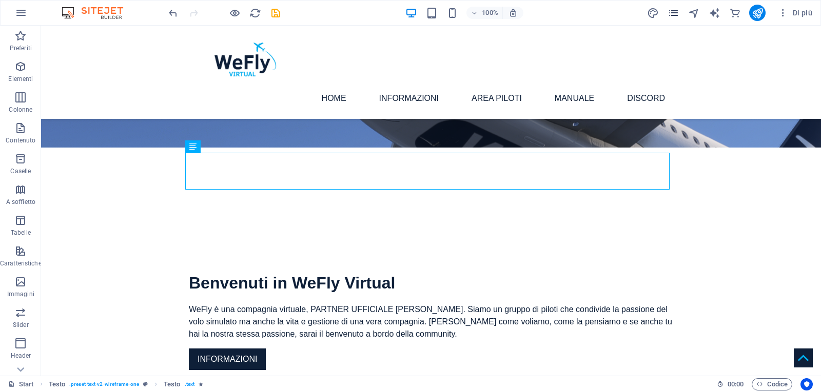
click at [674, 12] on icon "pages" at bounding box center [673, 13] width 12 height 12
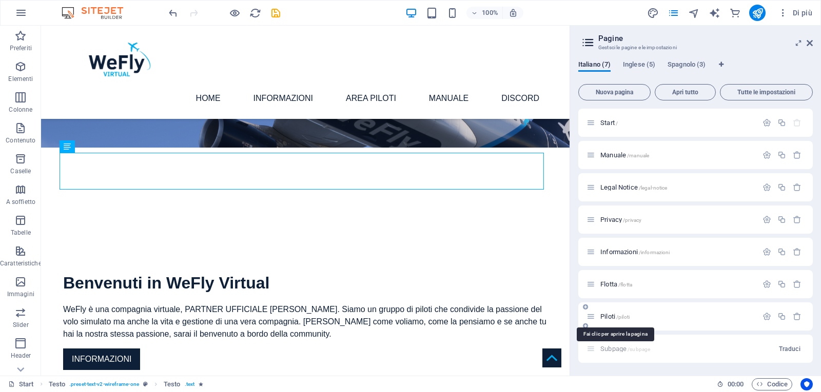
click at [614, 314] on span "Piloti /piloti" at bounding box center [614, 317] width 29 height 8
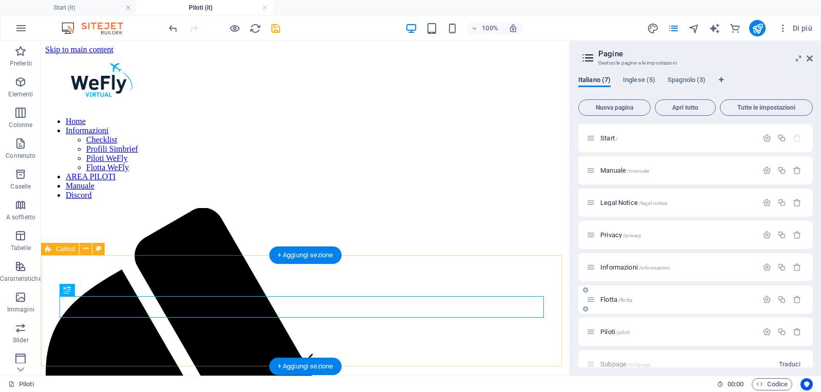
scroll to position [205, 0]
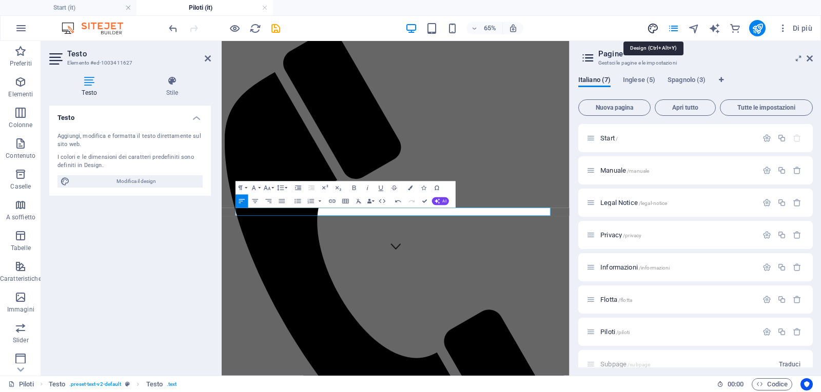
click at [652, 28] on icon "design" at bounding box center [653, 29] width 12 height 12
select select "px"
select select "400"
select select "px"
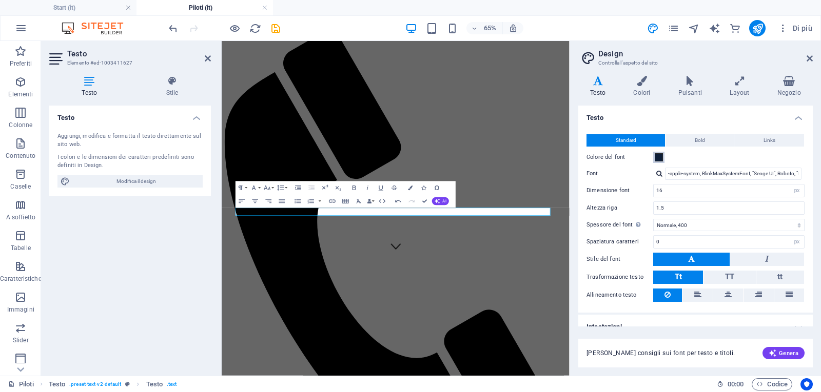
click at [660, 156] on span at bounding box center [658, 157] width 8 height 8
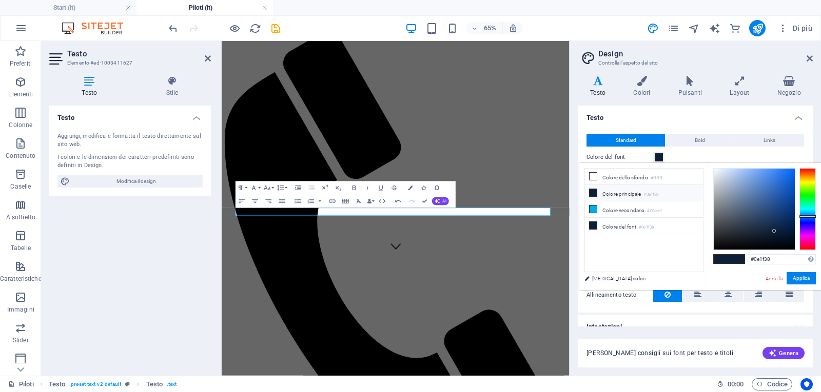
click at [635, 192] on li "Colore principale #0e1f38" at bounding box center [644, 193] width 118 height 16
click at [808, 278] on button "Applica" at bounding box center [800, 278] width 29 height 12
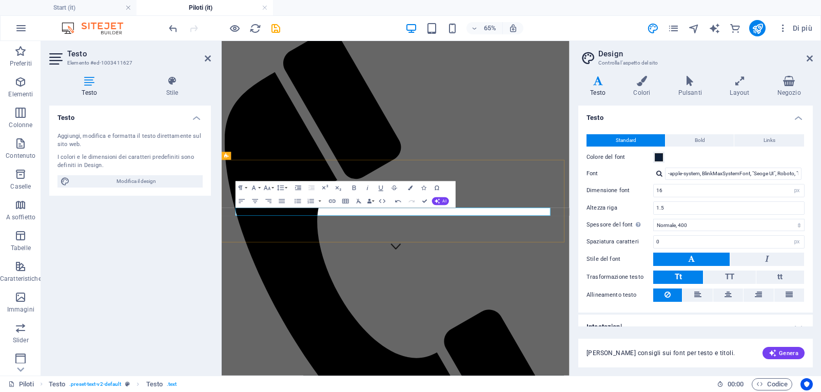
click at [412, 187] on icon "button" at bounding box center [410, 188] width 5 height 5
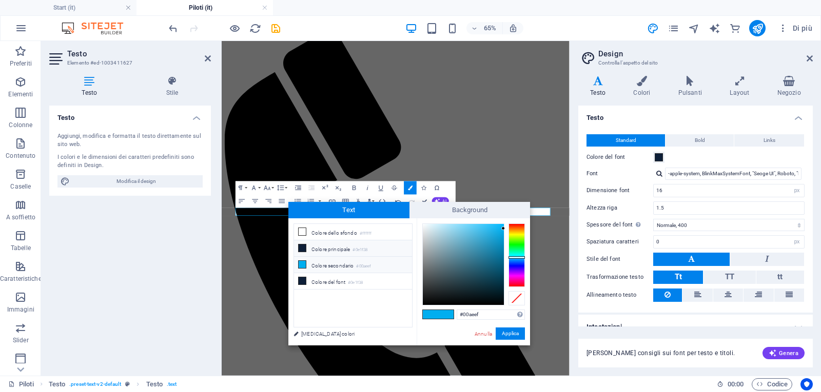
click at [323, 246] on li "Colore principale #0e1f38" at bounding box center [353, 249] width 118 height 16
type input "#0e1f38"
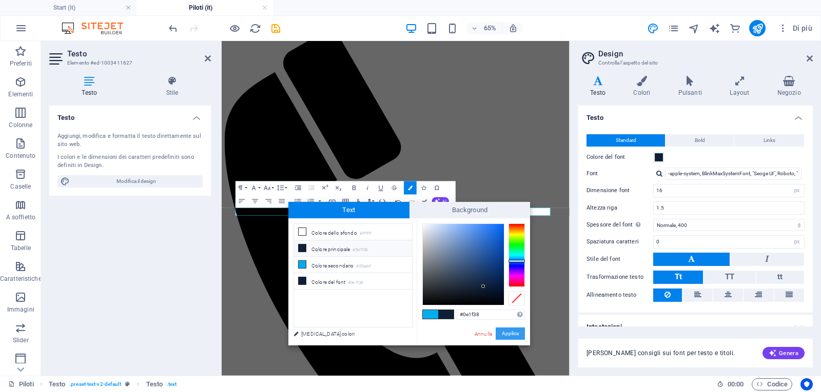
click at [511, 333] on button "Applica" at bounding box center [509, 334] width 29 height 12
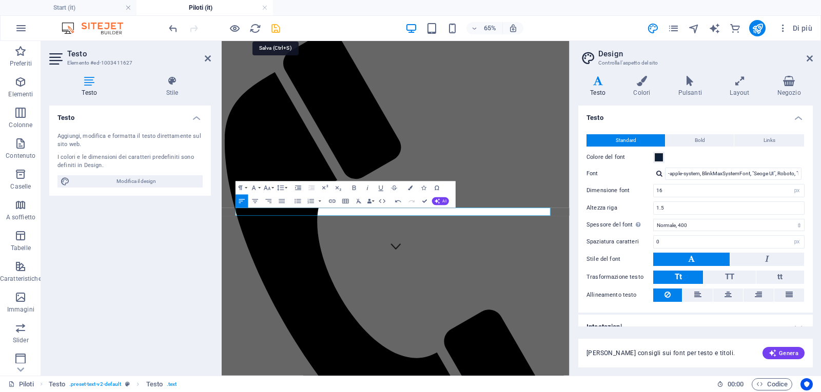
click at [275, 28] on icon "save" at bounding box center [276, 29] width 12 height 12
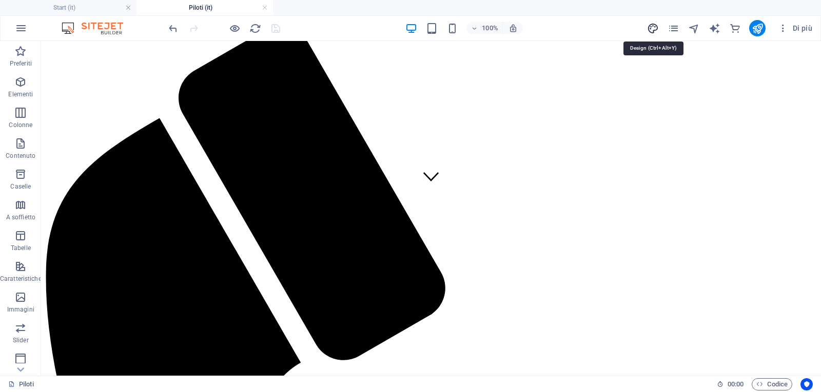
click at [655, 29] on icon "design" at bounding box center [653, 29] width 12 height 12
select select "px"
select select "400"
select select "px"
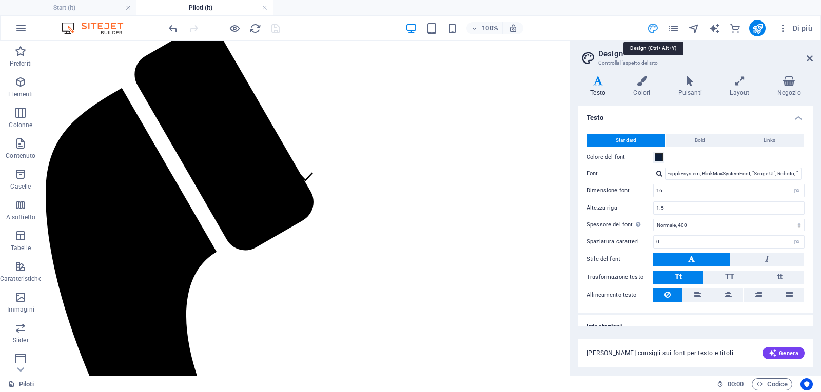
click at [655, 29] on icon "design" at bounding box center [653, 29] width 12 height 12
click at [759, 26] on icon "publish" at bounding box center [757, 29] width 12 height 12
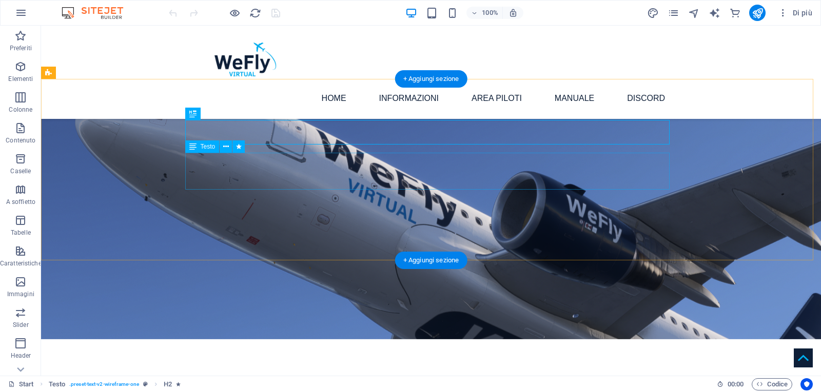
scroll to position [192, 0]
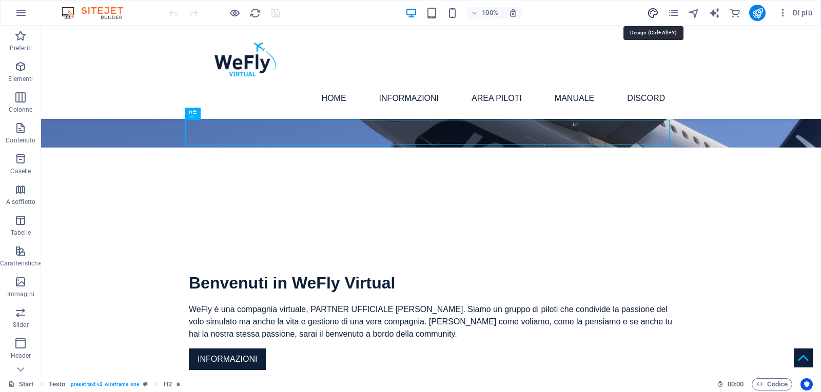
click at [650, 14] on icon "design" at bounding box center [653, 13] width 12 height 12
select select "px"
select select "400"
select select "px"
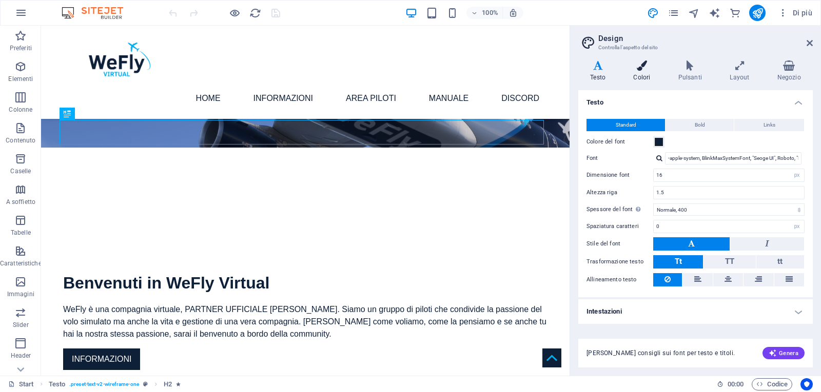
click at [642, 72] on h4 "Colori" at bounding box center [643, 72] width 45 height 22
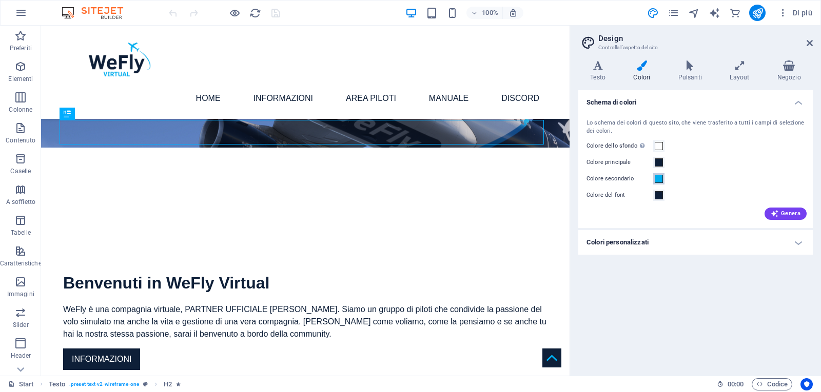
click at [659, 178] on span at bounding box center [658, 179] width 8 height 8
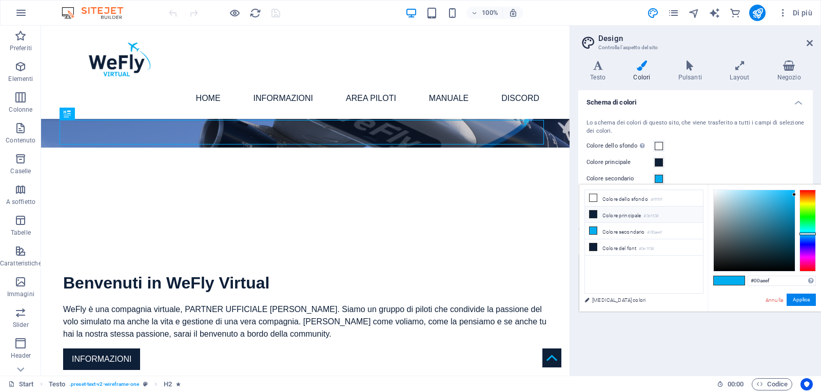
click at [625, 216] on li "Colore principale #0e1f38" at bounding box center [644, 215] width 118 height 16
type input "#0e1f38"
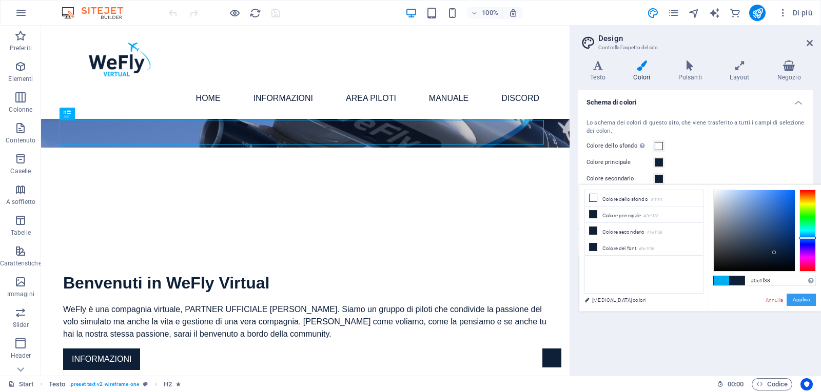
click at [803, 301] on button "Applica" at bounding box center [800, 300] width 29 height 12
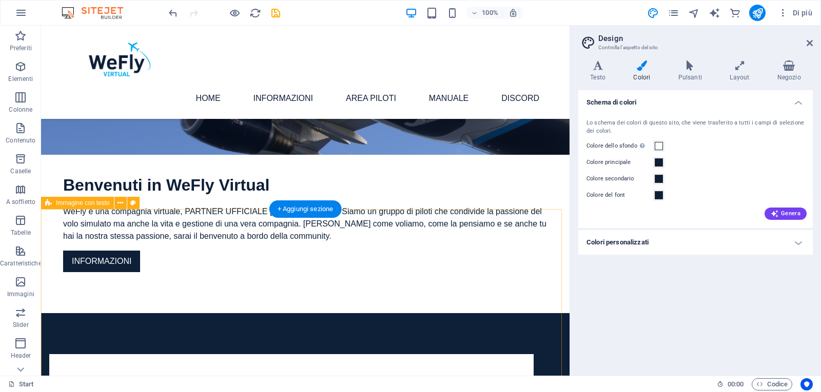
scroll to position [243, 0]
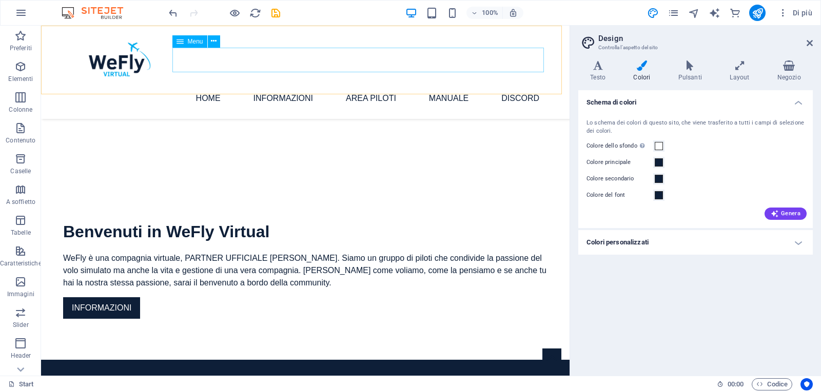
click at [300, 86] on nav "Home Informazioni Checklist Profili Simbrief Piloti WeFly Flotta WeFly AREA PIL…" at bounding box center [305, 98] width 484 height 25
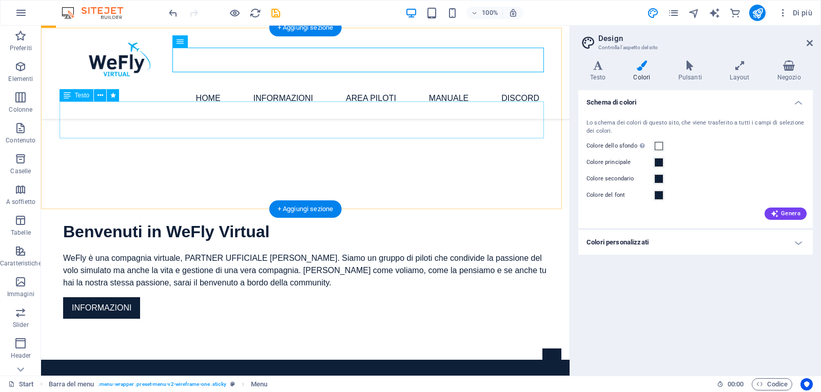
scroll to position [89, 0]
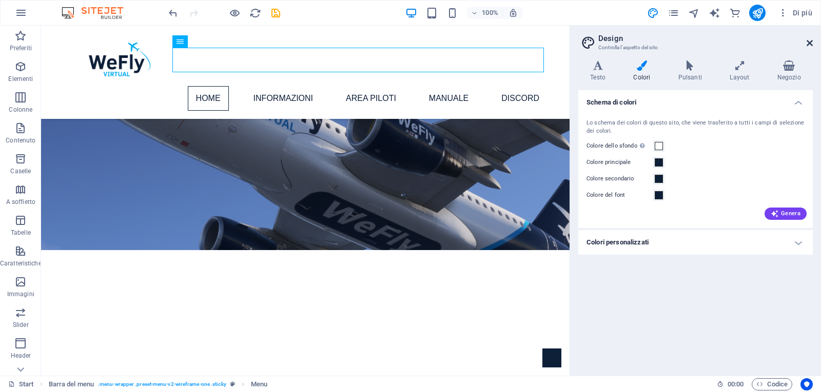
drag, startPoint x: 769, startPoint y: 16, endPoint x: 810, endPoint y: 42, distance: 48.1
click at [810, 42] on icon at bounding box center [809, 43] width 6 height 8
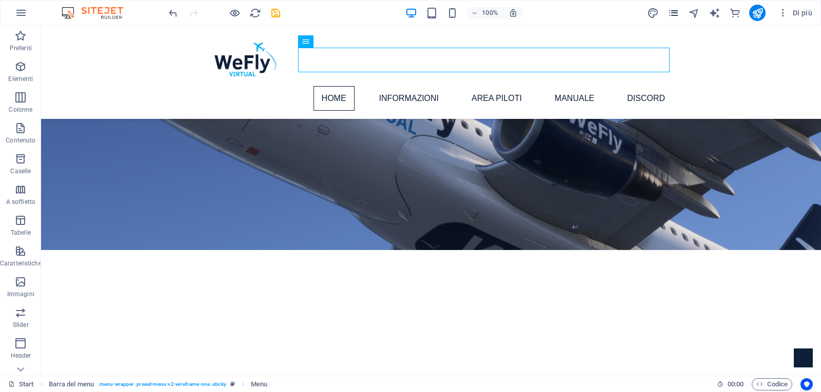
click at [676, 14] on icon "pages" at bounding box center [673, 13] width 12 height 12
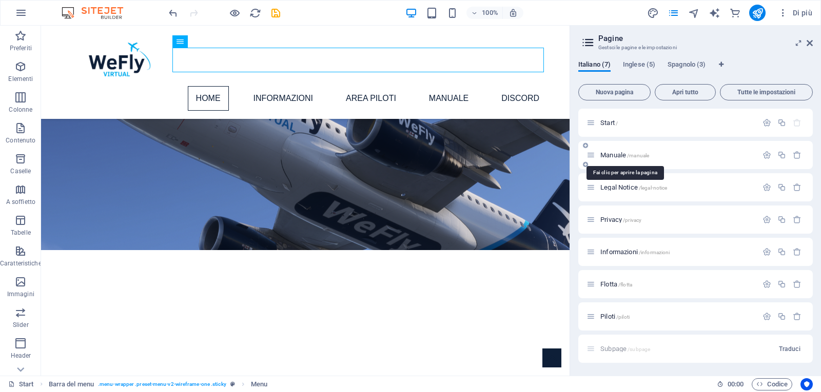
click at [610, 154] on span "Manuale /manuale" at bounding box center [624, 155] width 49 height 8
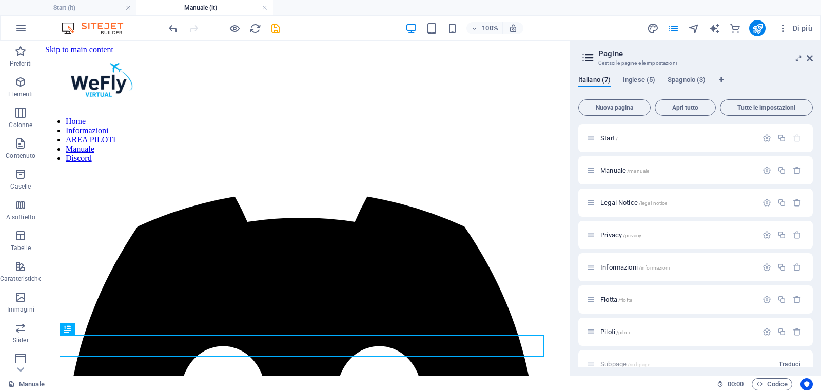
scroll to position [0, 0]
click at [656, 29] on icon "design" at bounding box center [653, 29] width 12 height 12
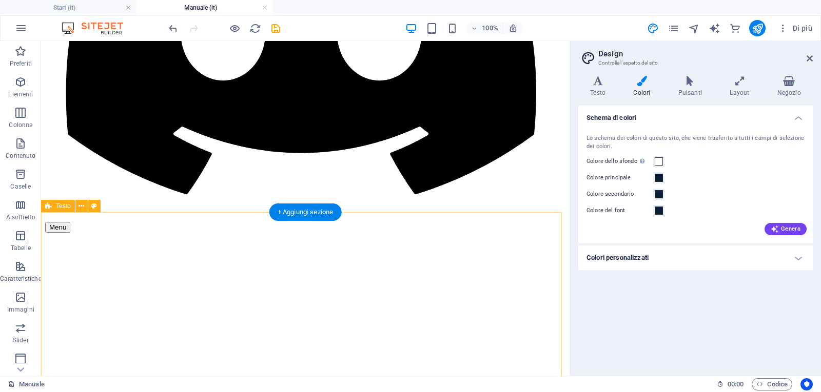
scroll to position [410, 0]
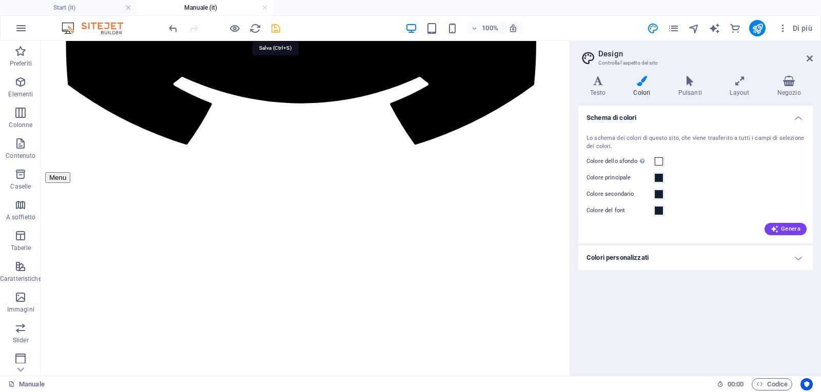
click at [276, 30] on icon "save" at bounding box center [276, 29] width 12 height 12
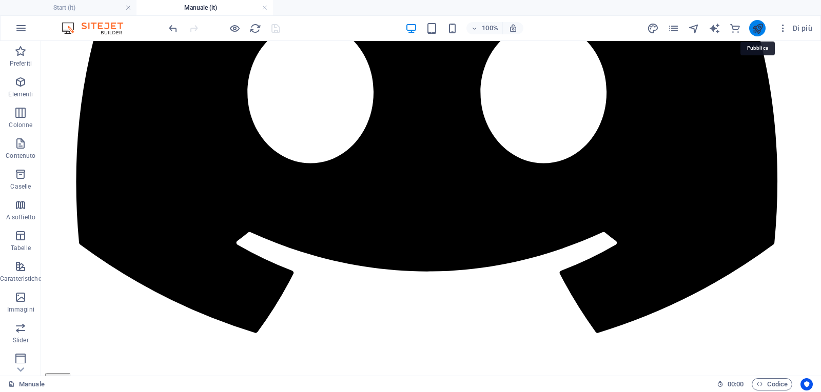
click at [756, 27] on icon "publish" at bounding box center [757, 29] width 12 height 12
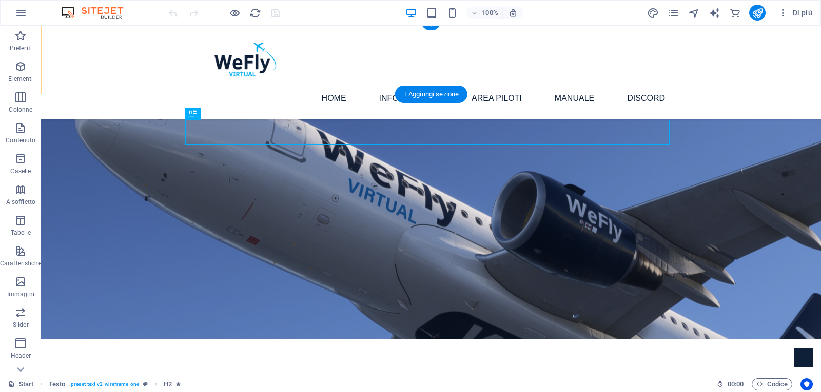
scroll to position [192, 0]
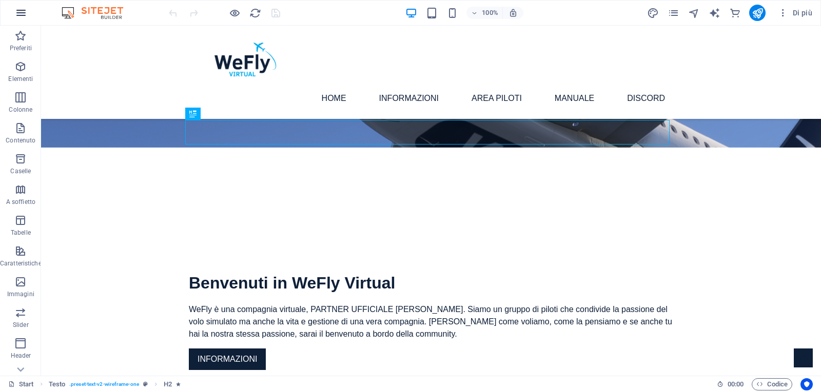
click at [21, 13] on icon "button" at bounding box center [21, 13] width 12 height 12
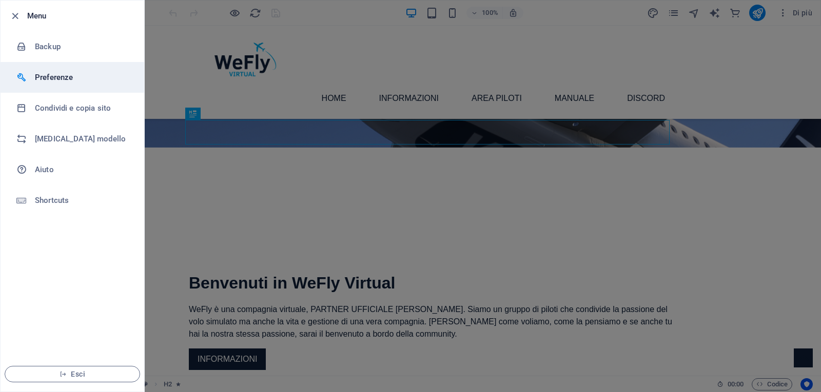
click at [54, 74] on h6 "Preferenze" at bounding box center [82, 77] width 95 height 12
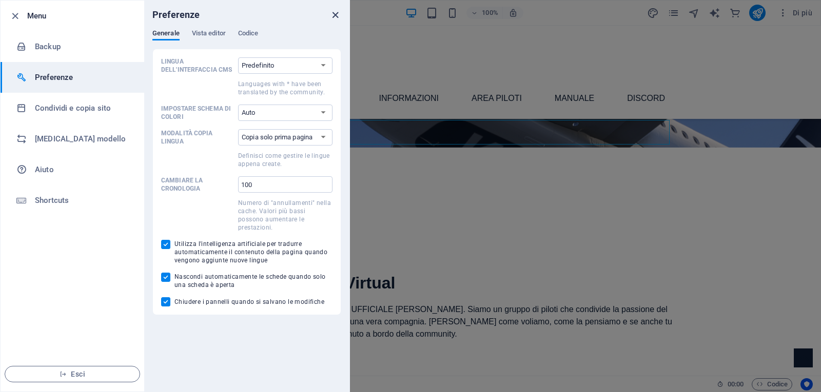
click at [339, 15] on icon "close" at bounding box center [335, 15] width 12 height 12
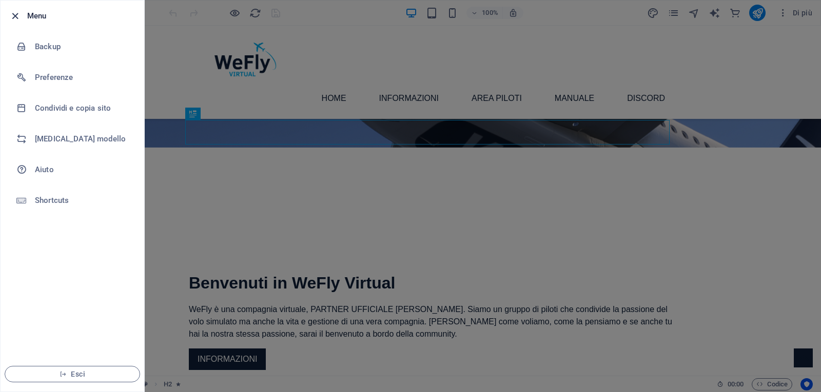
click at [15, 18] on icon "button" at bounding box center [15, 16] width 12 height 12
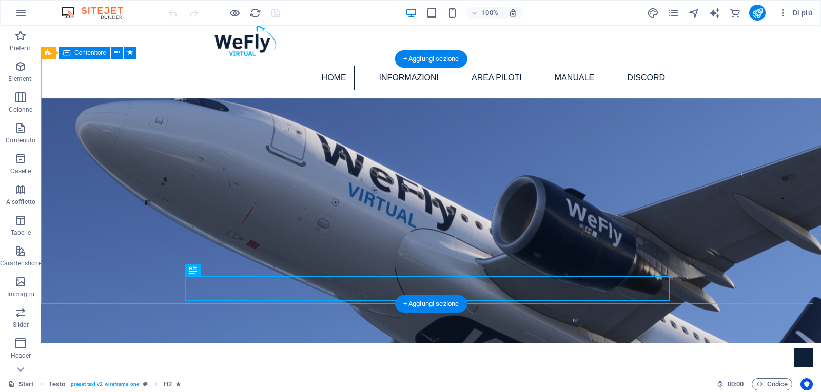
scroll to position [0, 0]
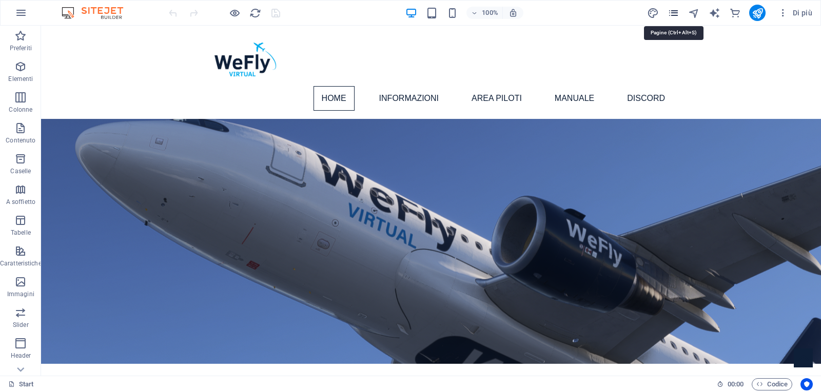
click at [676, 13] on icon "pages" at bounding box center [673, 13] width 12 height 12
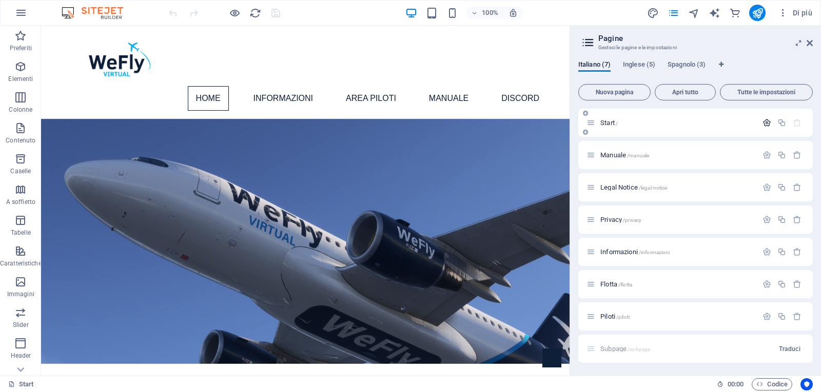
click at [766, 122] on icon "button" at bounding box center [766, 122] width 9 height 9
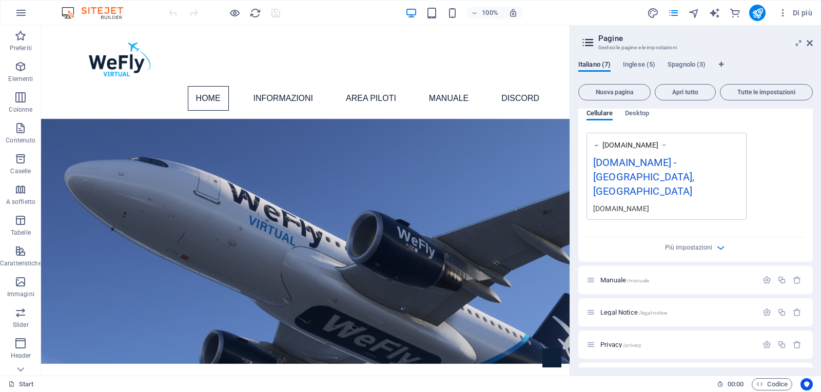
scroll to position [308, 0]
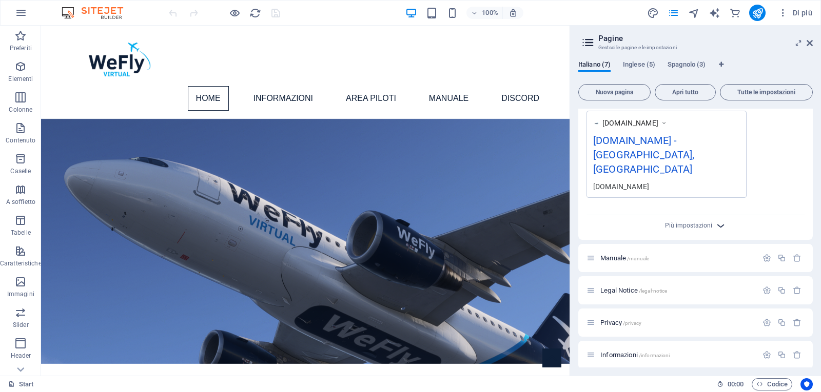
click at [720, 220] on icon "button" at bounding box center [720, 226] width 12 height 12
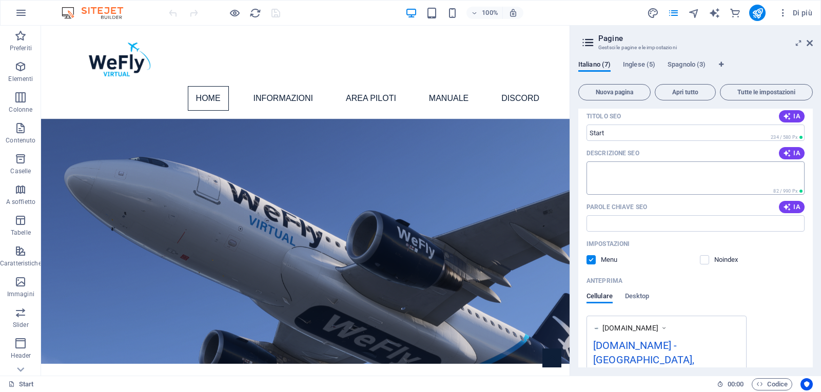
scroll to position [154, 0]
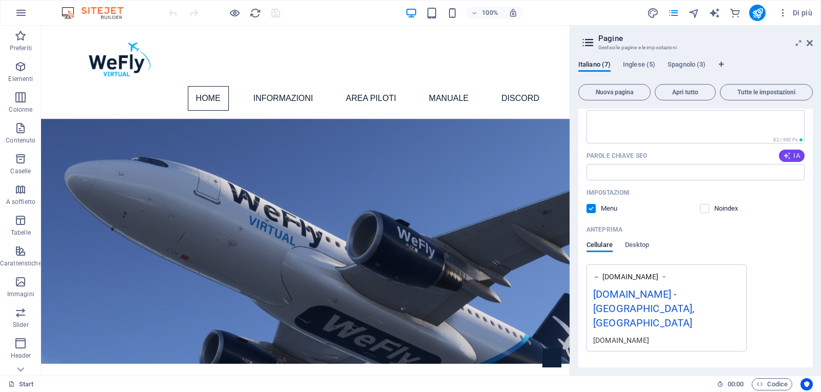
click at [790, 156] on span "IA" at bounding box center [791, 156] width 17 height 8
type input "compagnia virtuale, volo simulato, gestione flotta, carriera pilota, economia a…"
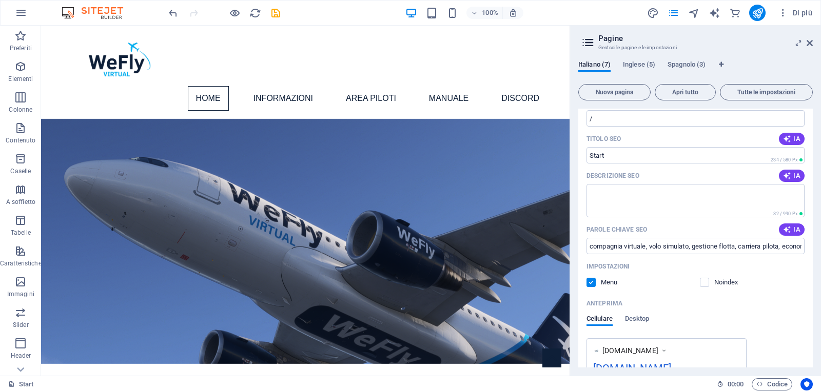
scroll to position [0, 0]
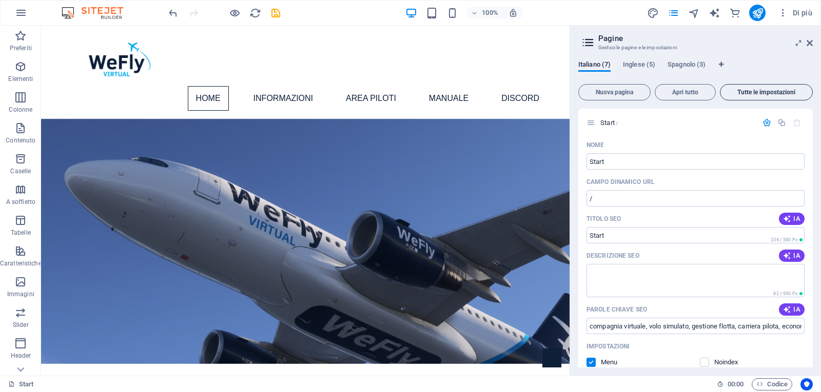
click at [777, 94] on span "Tutte le impostazioni" at bounding box center [766, 92] width 84 height 6
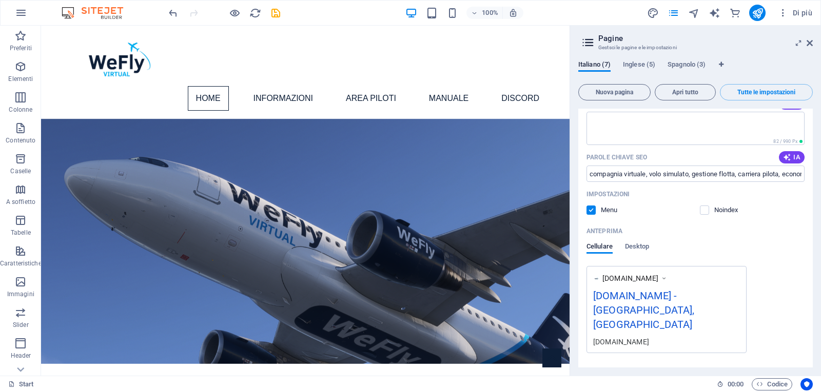
scroll to position [256, 0]
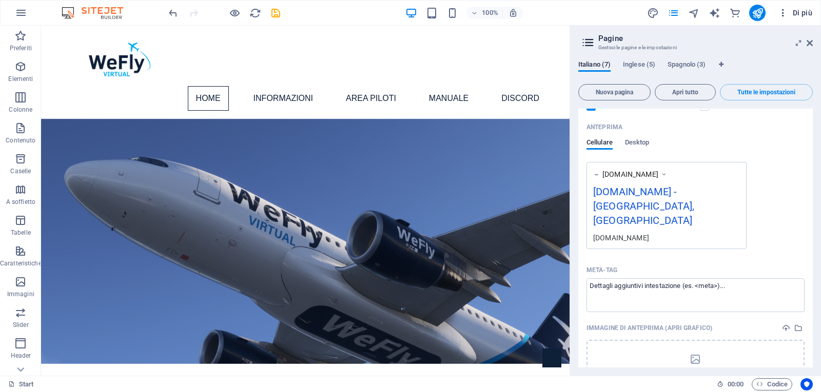
click at [783, 12] on icon "button" at bounding box center [783, 13] width 10 height 10
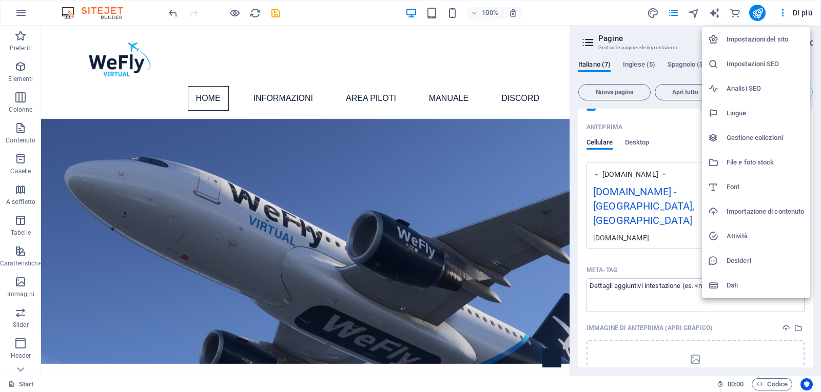
click at [772, 40] on h6 "Impostazioni del sito" at bounding box center [764, 39] width 77 height 12
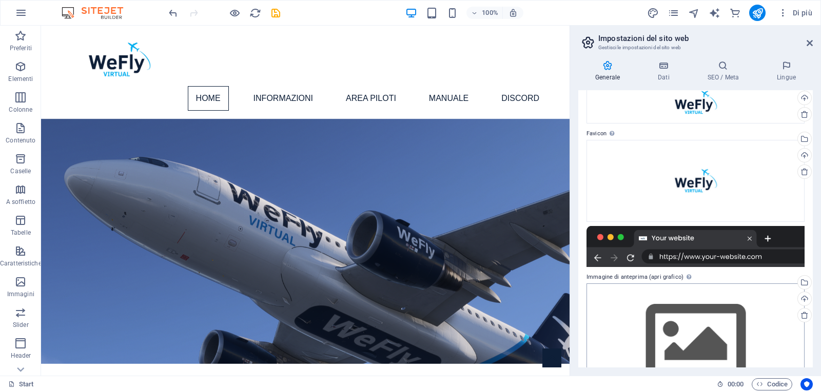
scroll to position [0, 0]
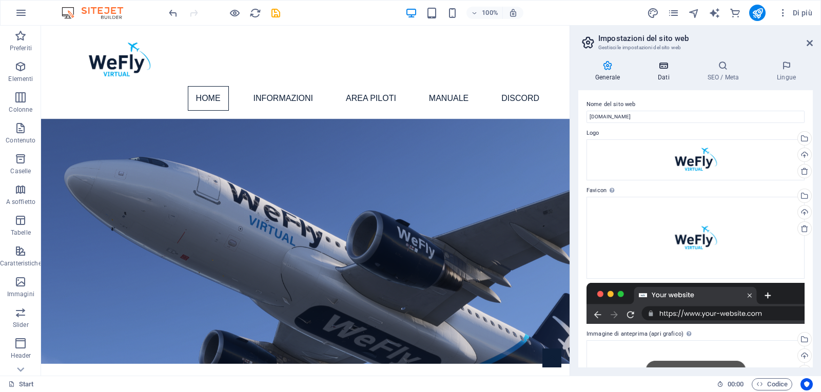
click at [661, 69] on icon at bounding box center [664, 66] width 46 height 10
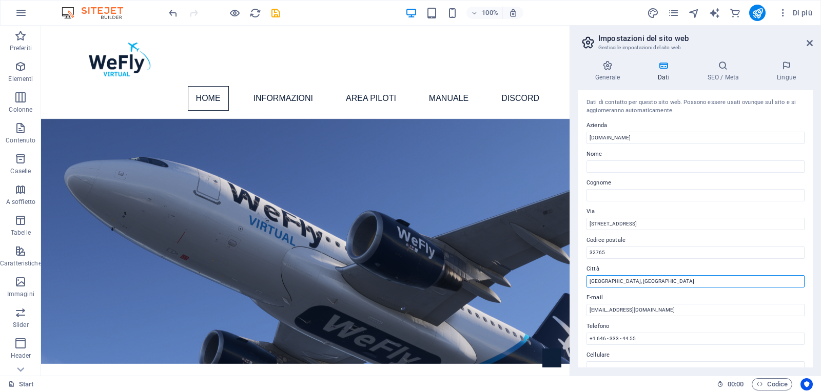
drag, startPoint x: 675, startPoint y: 304, endPoint x: 565, endPoint y: 286, distance: 111.7
click at [624, 285] on input "Oviedo, FL" at bounding box center [695, 281] width 218 height 12
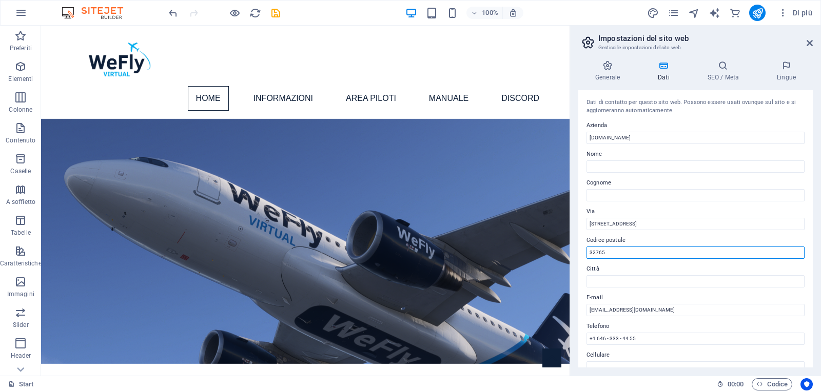
click at [613, 252] on input "32765" at bounding box center [695, 253] width 218 height 12
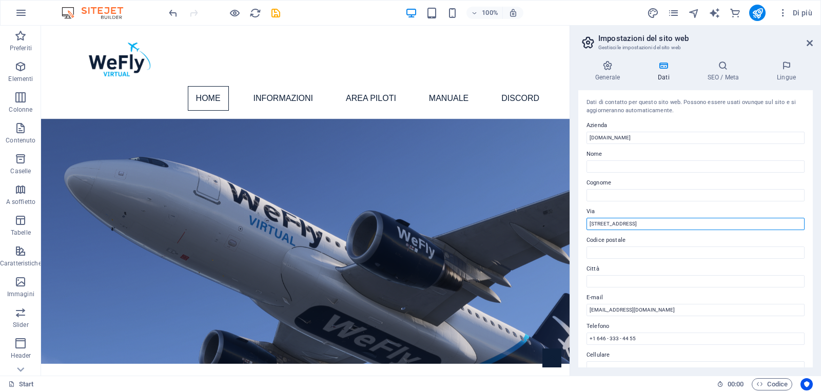
click at [639, 225] on input "353 N Central Ave" at bounding box center [695, 224] width 218 height 12
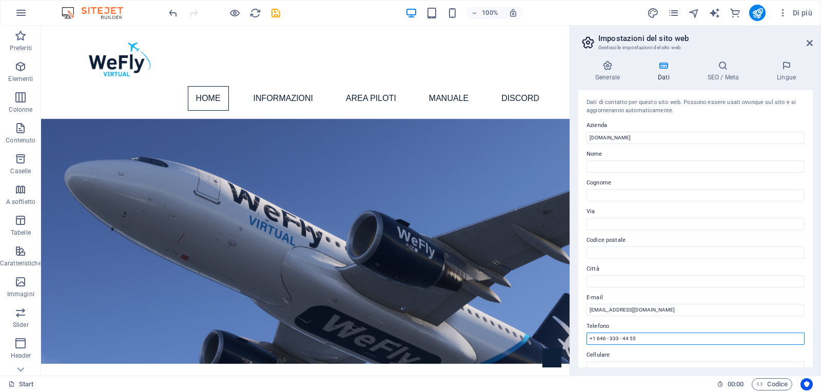
click at [646, 335] on input "+1 646 - 333 - 44 55" at bounding box center [695, 339] width 218 height 12
click at [649, 336] on input "+1 646 - 333 - 44 55" at bounding box center [695, 339] width 218 height 12
click at [637, 339] on input "+1 646 - 333 - 44 5" at bounding box center [695, 339] width 218 height 12
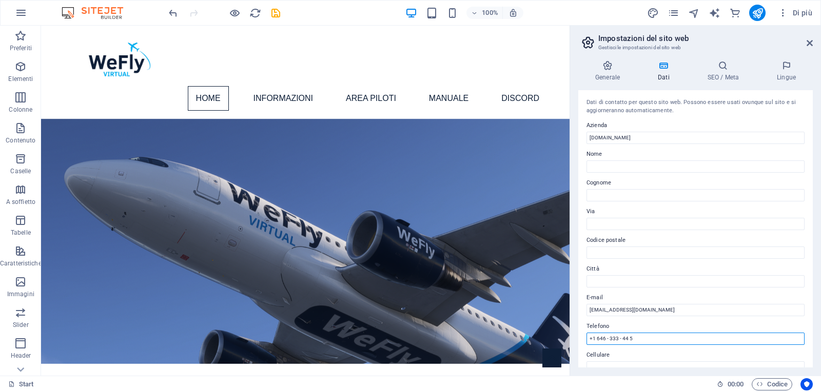
click at [637, 339] on input "+1 646 - 333 - 44 5" at bounding box center [695, 339] width 218 height 12
type input "+393924644951"
click at [725, 66] on icon at bounding box center [722, 66] width 65 height 10
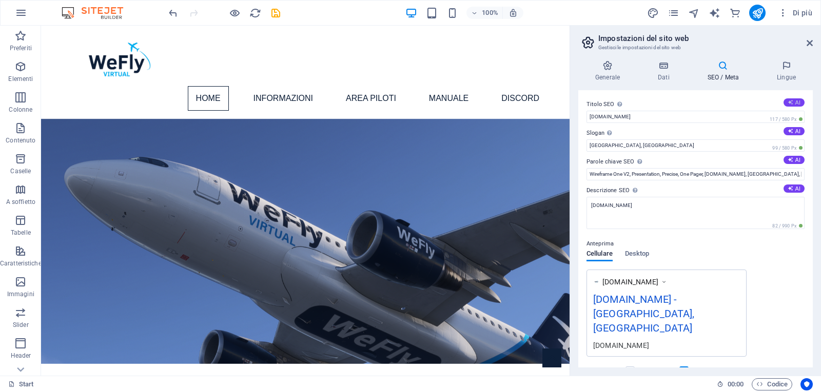
click at [796, 102] on button "AI" at bounding box center [793, 102] width 21 height 8
type input "Unisciti a WeFly Virtual!"
click at [793, 132] on button "AI" at bounding box center [793, 131] width 21 height 8
type input "Vola con Passione e Realismo nei Cieli Virtuali!"
click at [794, 160] on button "AI" at bounding box center [793, 160] width 21 height 8
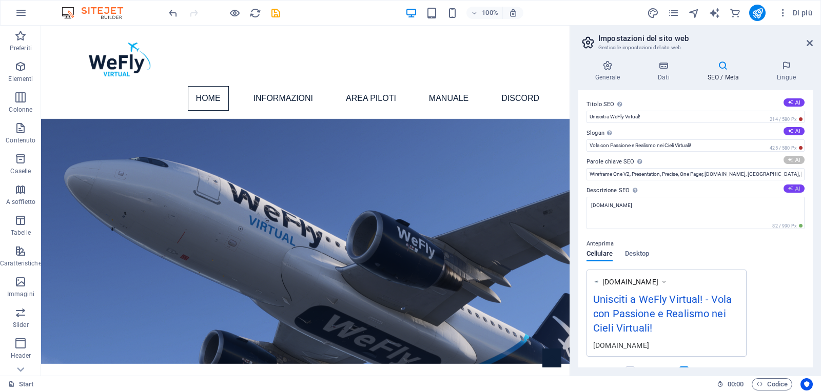
type input "WeFly Virtual, compagnia aerea virtuale, piloti simulazione, gestione flotta, v…"
click at [795, 189] on button "AI" at bounding box center [793, 189] width 21 height 8
type textarea "Unisciti a WeFly Virtual, compagnia aerea simulata & partner ufficiale IVAO. Vo…"
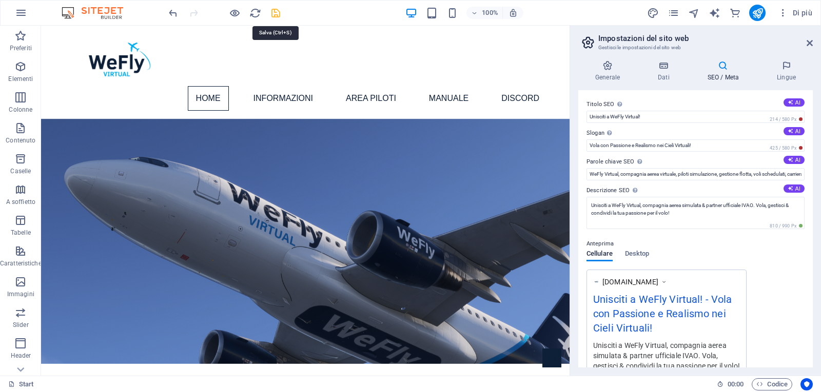
click at [275, 12] on icon "save" at bounding box center [276, 13] width 12 height 12
checkbox input "false"
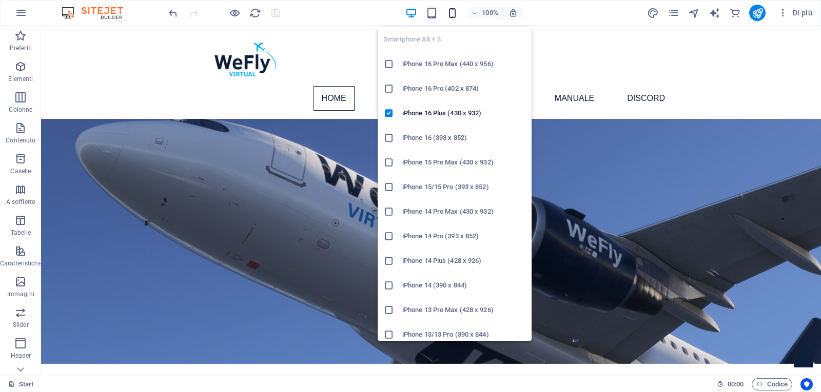
click at [450, 12] on icon "button" at bounding box center [452, 13] width 12 height 12
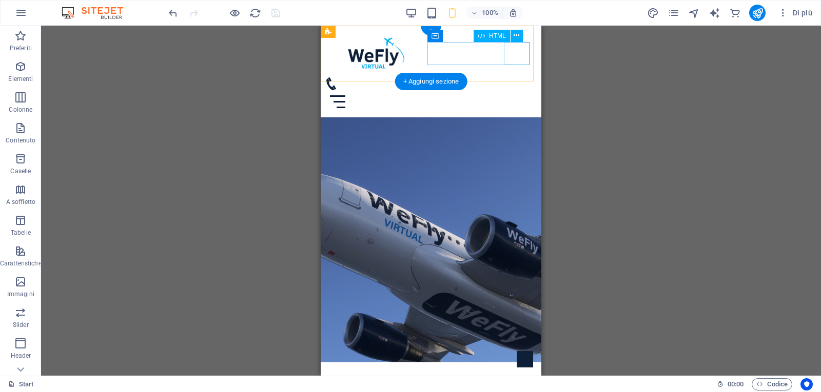
click at [520, 90] on div "Menu" at bounding box center [431, 101] width 212 height 23
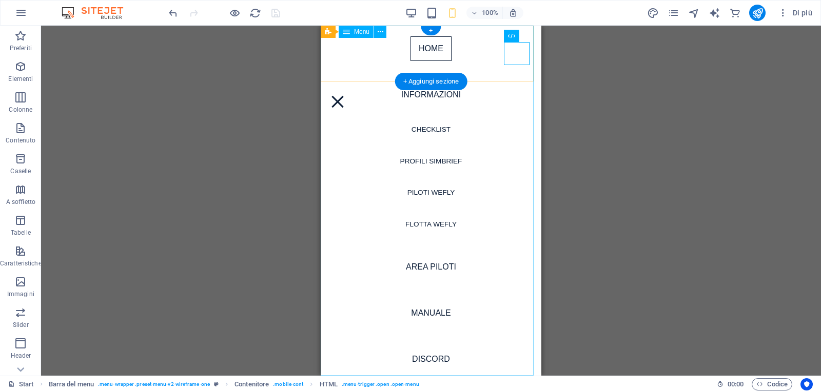
click at [435, 191] on nav "Home Informazioni Checklist Profili Simbrief Piloti WeFly Flotta WeFly AREA PIL…" at bounding box center [431, 201] width 221 height 350
click at [430, 190] on nav "Home Informazioni Checklist Profili Simbrief Piloti WeFly Flotta WeFly AREA PIL…" at bounding box center [431, 201] width 221 height 350
click at [440, 222] on nav "Home Informazioni Checklist Profili Simbrief Piloti WeFly Flotta WeFly AREA PIL…" at bounding box center [431, 201] width 221 height 350
click at [438, 165] on nav "Home Informazioni Checklist Profili Simbrief Piloti WeFly Flotta WeFly AREA PIL…" at bounding box center [431, 201] width 221 height 350
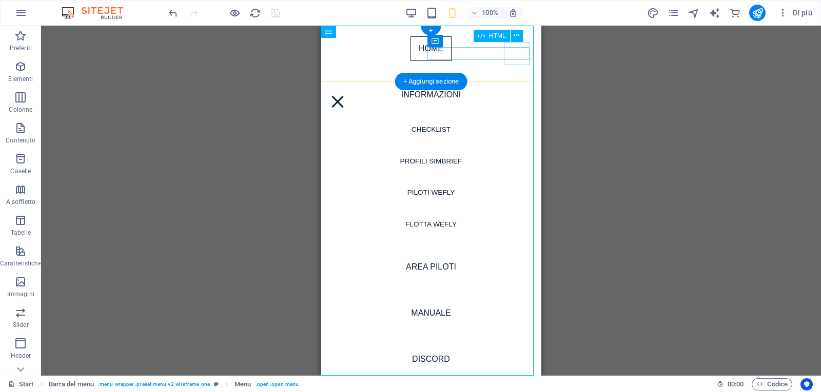
click at [350, 90] on div "Menu" at bounding box center [338, 101] width 26 height 23
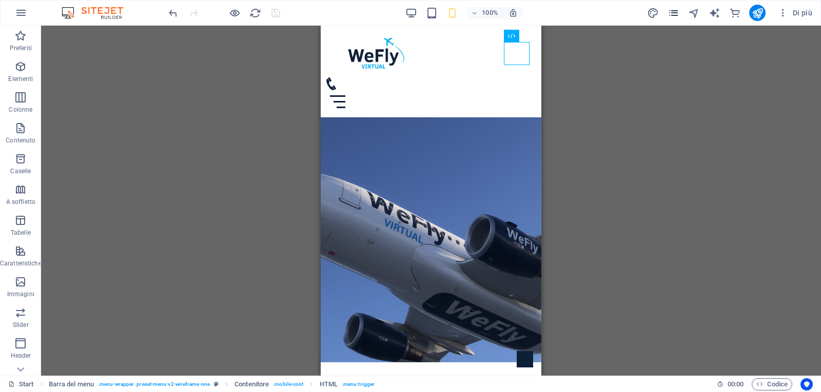
click at [676, 11] on icon "pages" at bounding box center [673, 13] width 12 height 12
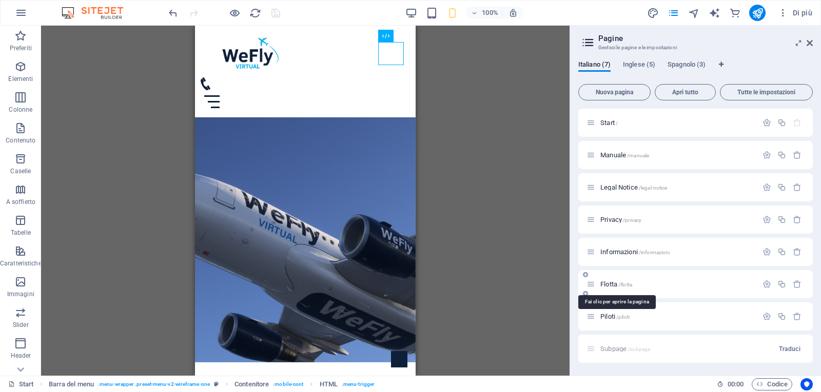
click at [613, 283] on span "Flotta /flotta" at bounding box center [616, 285] width 32 height 8
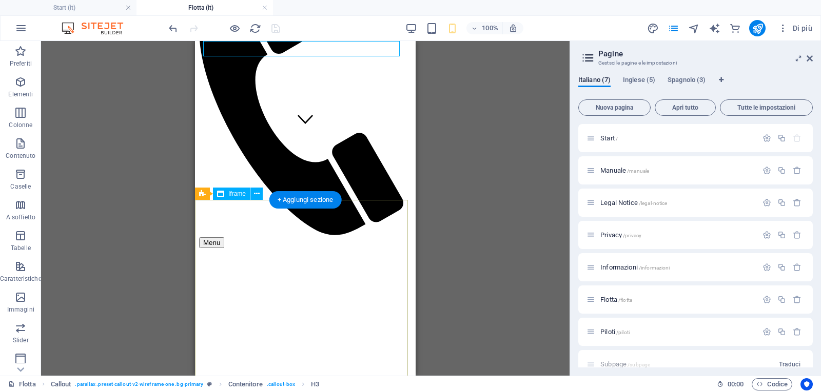
scroll to position [256, 0]
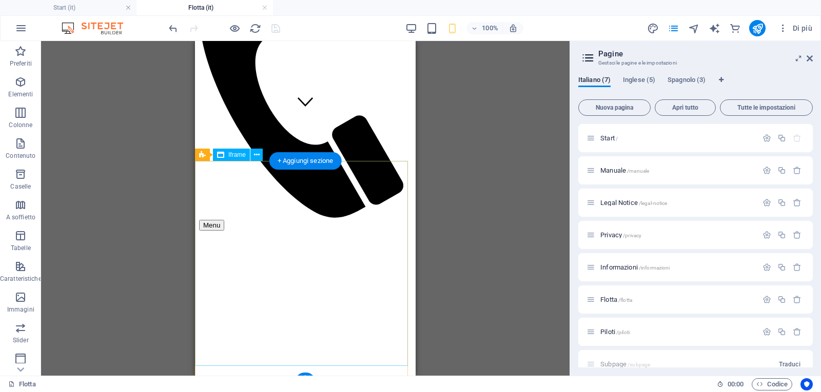
select select "%"
select select "px"
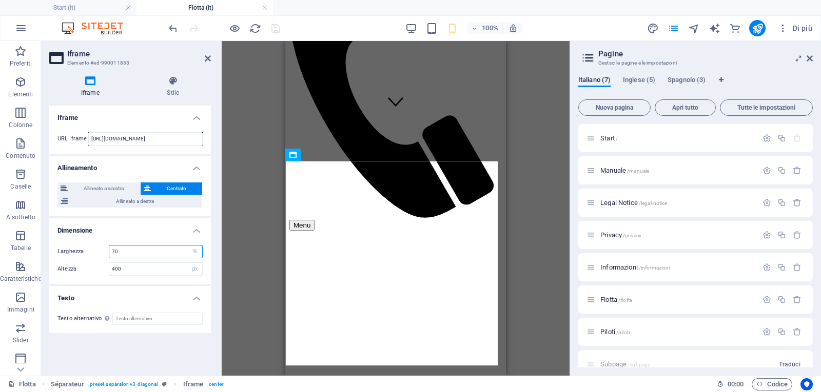
click at [129, 249] on input "70" at bounding box center [155, 252] width 93 height 12
type input "8"
type input "9"
type input "100"
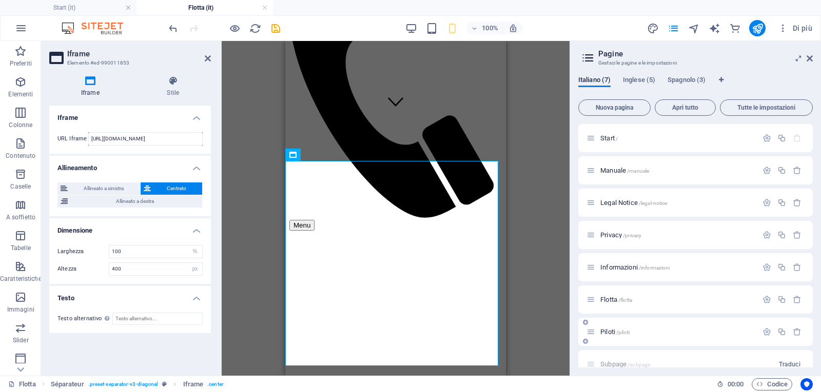
click at [614, 333] on span "Piloti /piloti" at bounding box center [614, 332] width 29 height 8
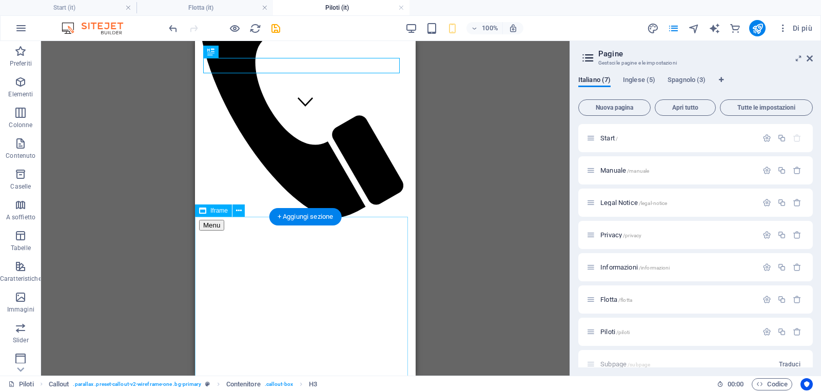
select select "%"
select select "px"
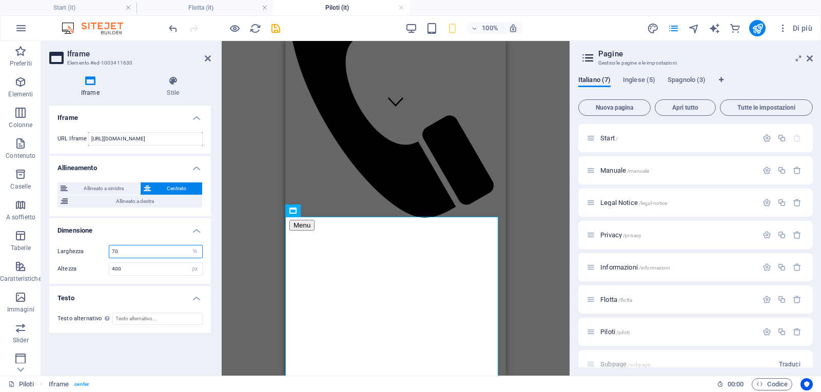
click at [142, 253] on input "70" at bounding box center [155, 252] width 93 height 12
type input "100"
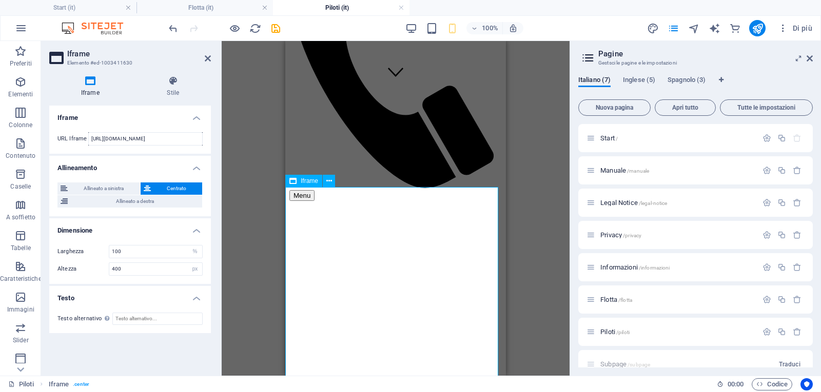
scroll to position [303, 0]
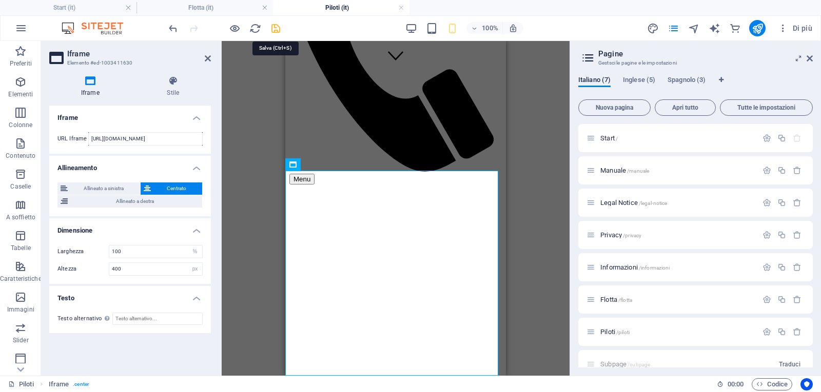
click at [274, 30] on icon "save" at bounding box center [276, 29] width 12 height 12
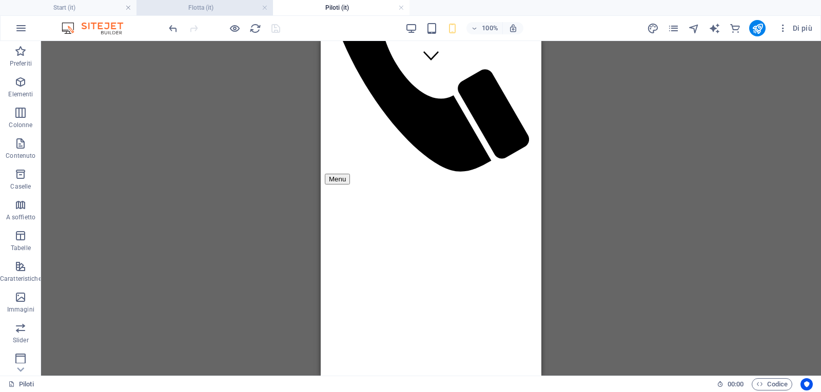
click at [211, 5] on h4 "Flotta (it)" at bounding box center [204, 7] width 136 height 11
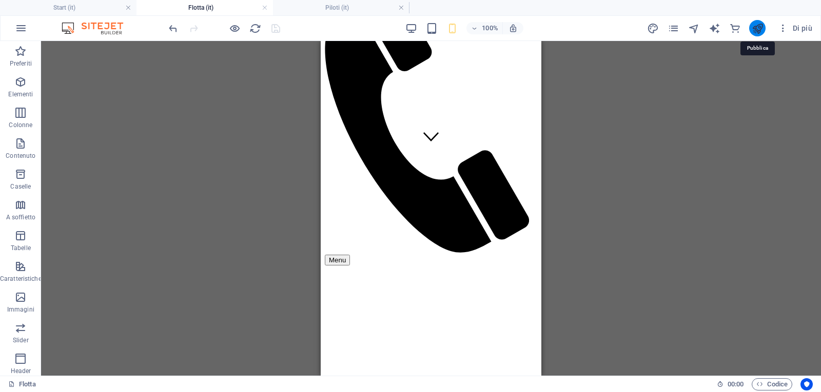
click at [759, 29] on icon "publish" at bounding box center [757, 29] width 12 height 12
